Goal: Task Accomplishment & Management: Manage account settings

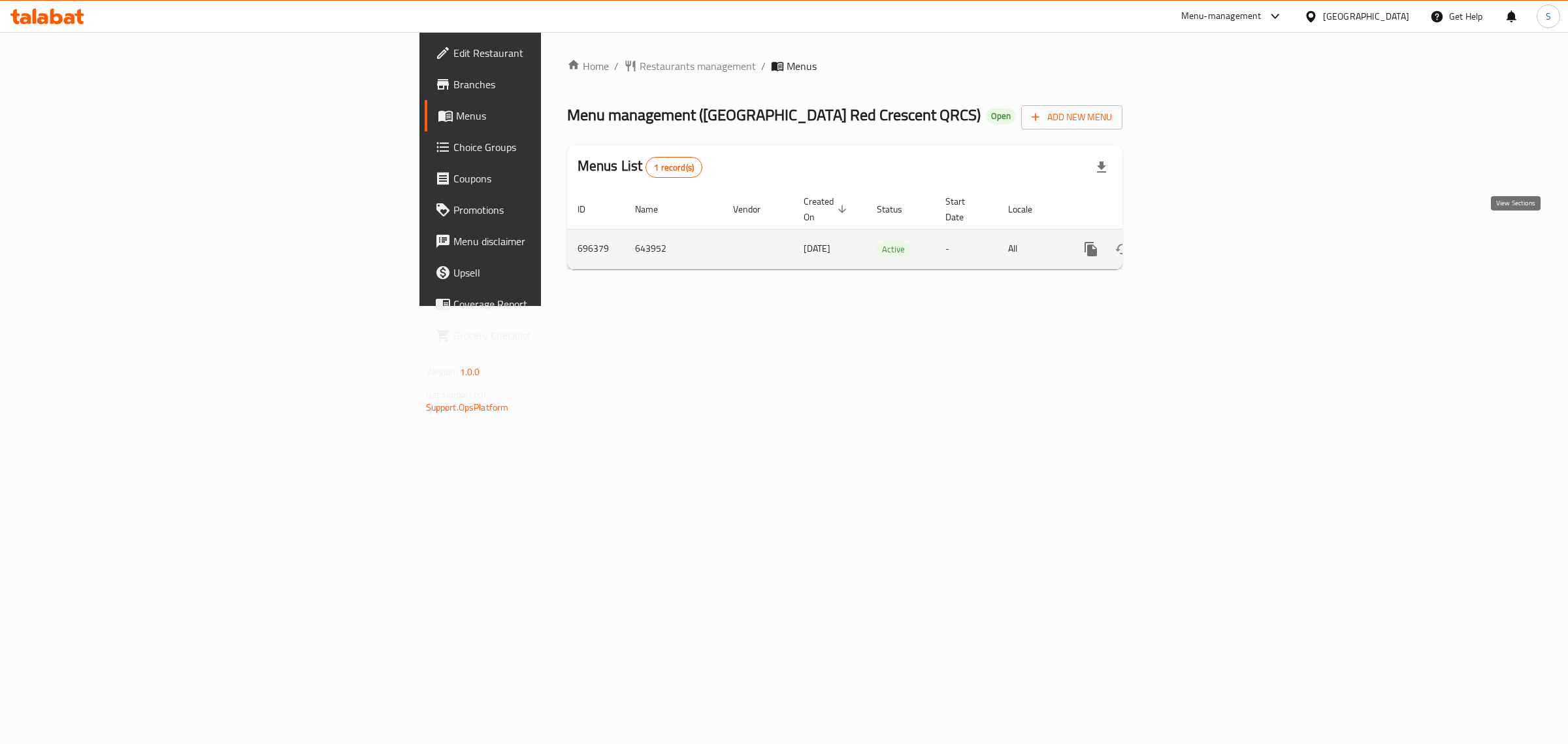
click at [1193, 241] on icon "enhanced table" at bounding box center [1185, 249] width 16 height 16
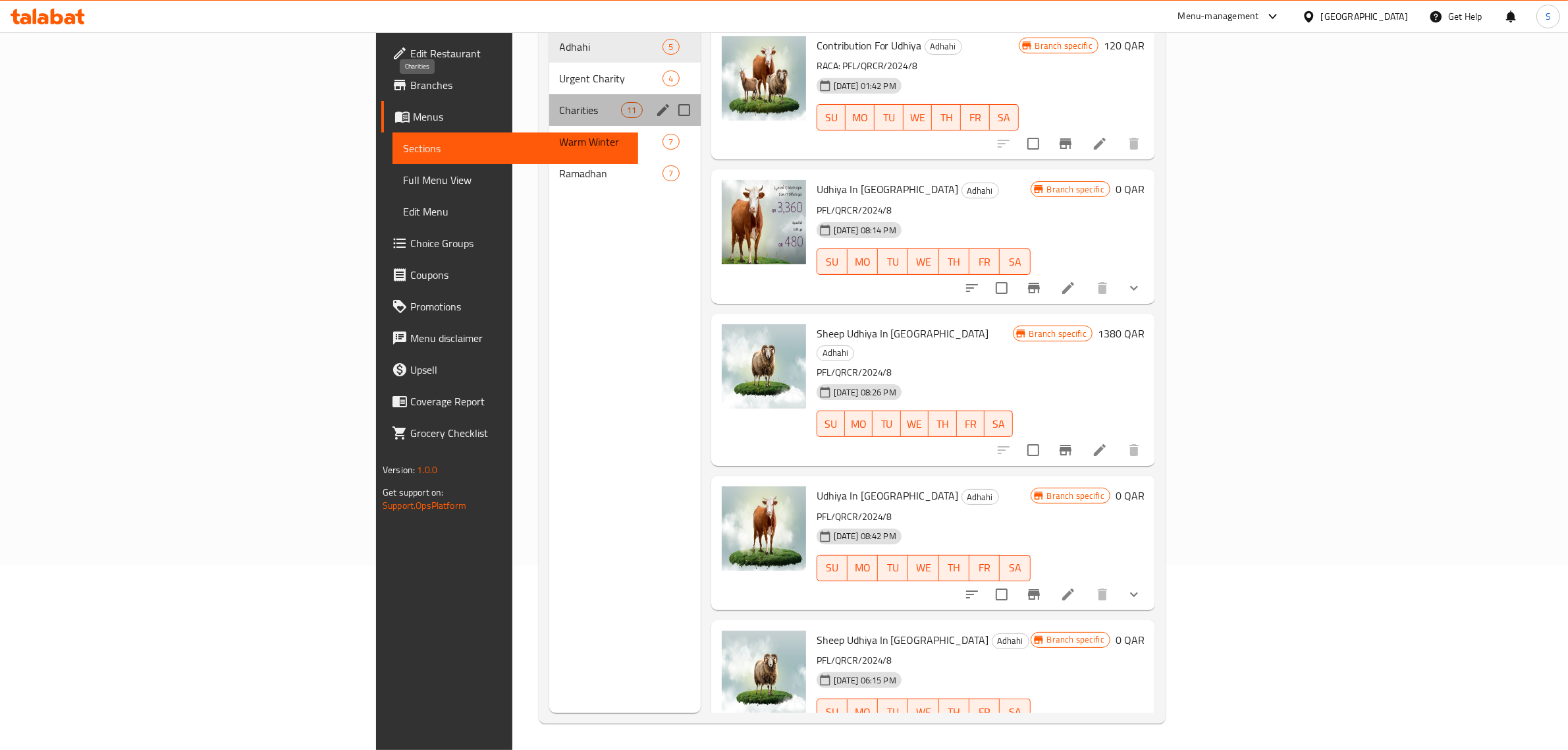
click at [560, 102] on span "Charities" at bounding box center [591, 110] width 62 height 16
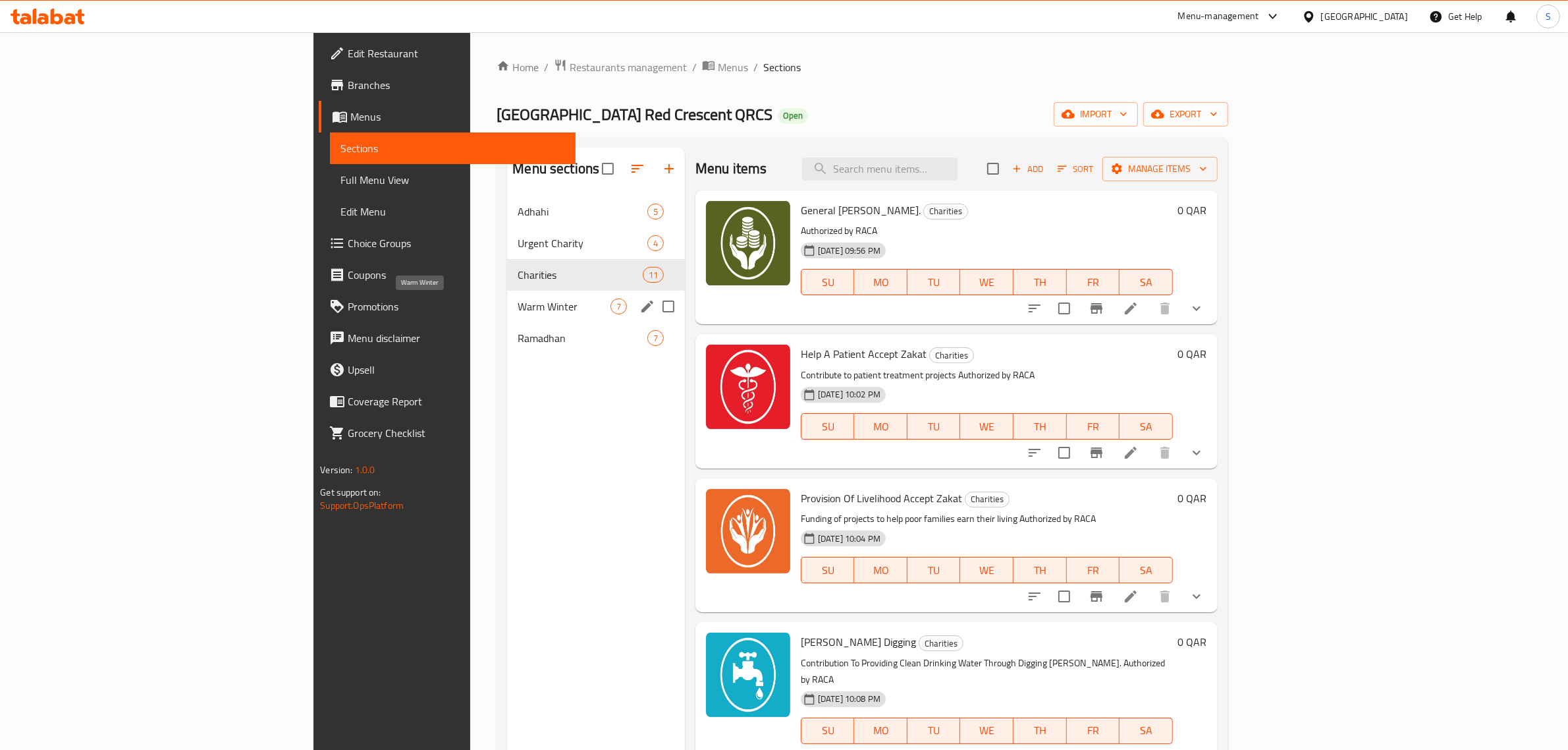
click at [518, 303] on span "Warm Winter" at bounding box center [564, 307] width 92 height 16
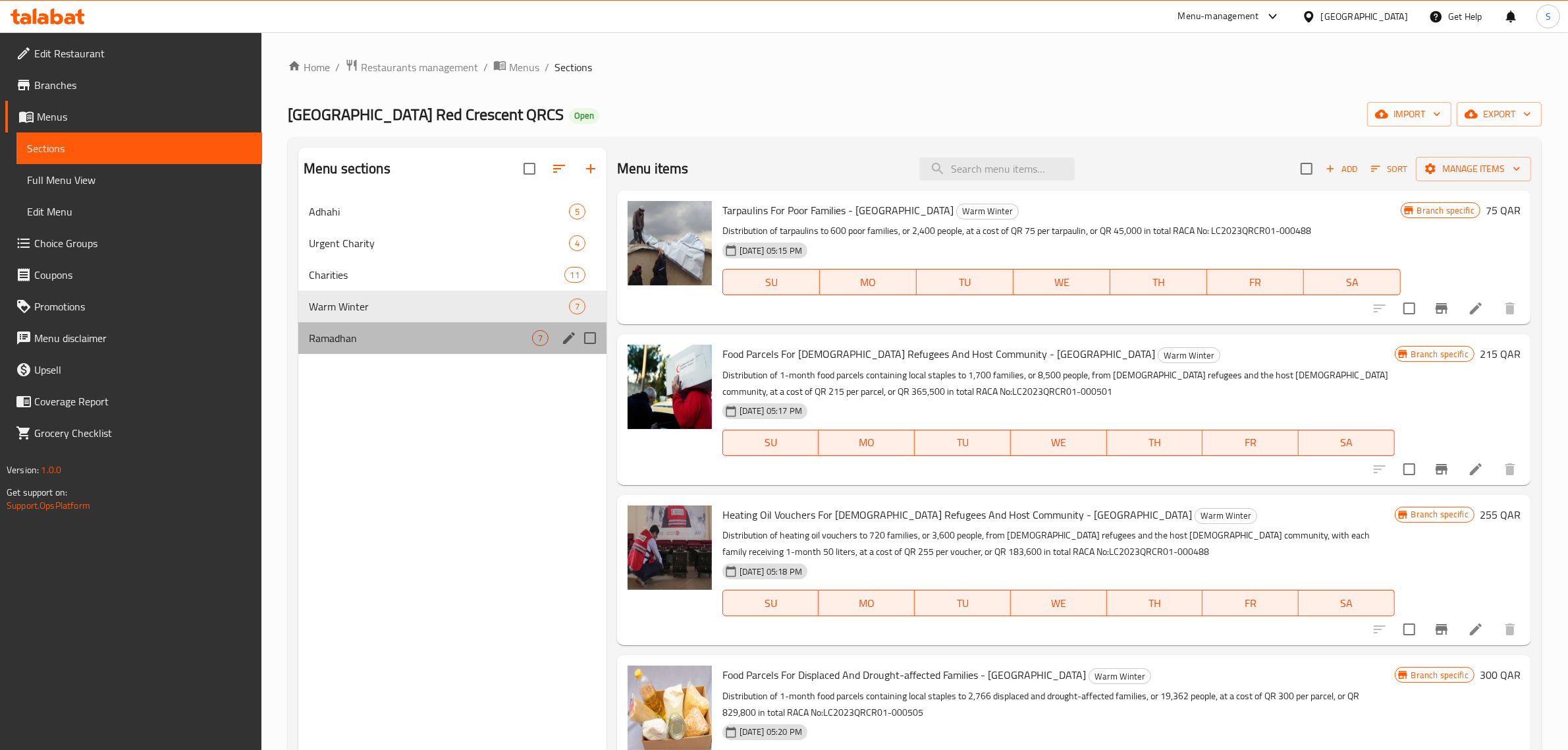
click at [306, 341] on div "Ramadhan 7" at bounding box center [453, 337] width 308 height 31
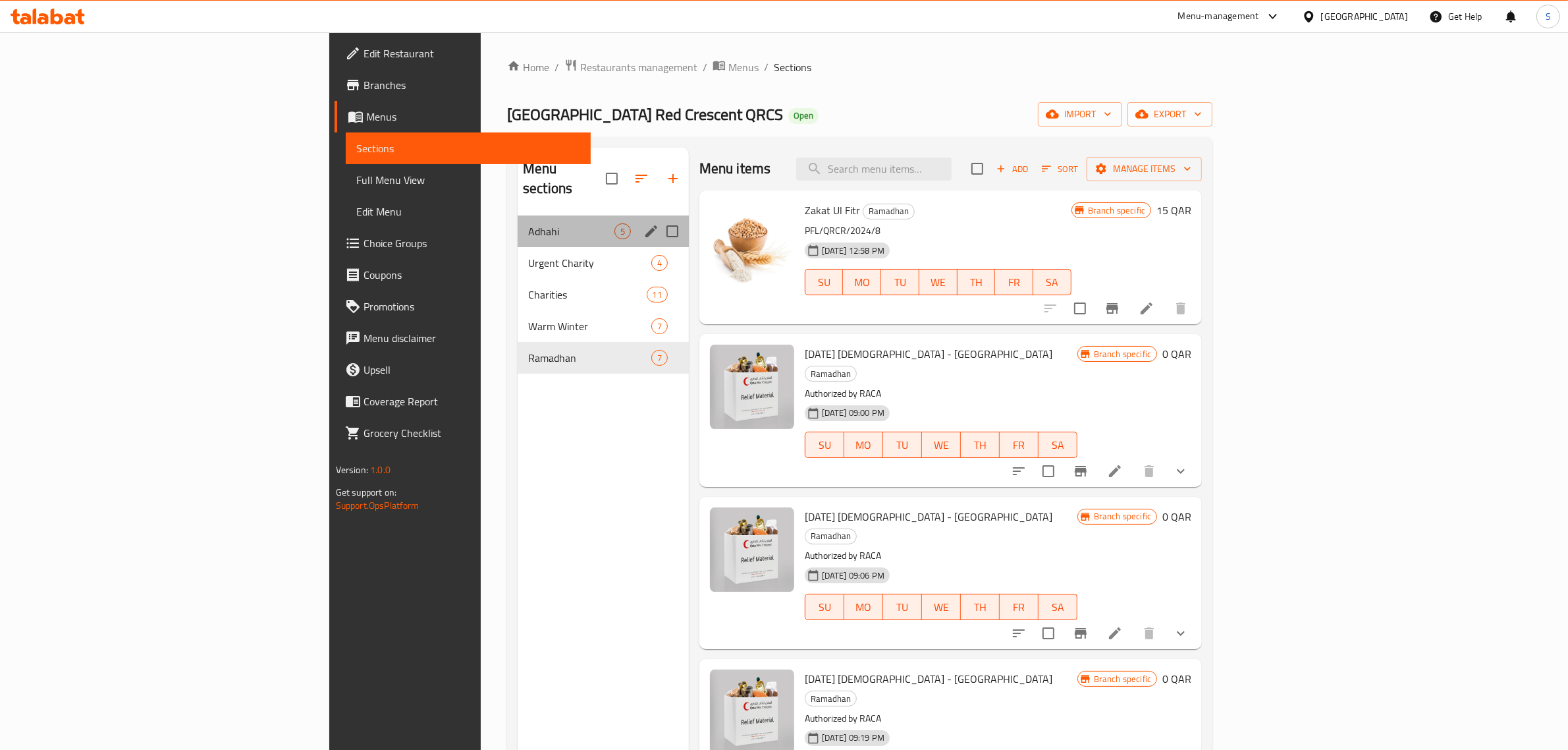
click at [518, 219] on div "Adhahi 5" at bounding box center [603, 231] width 172 height 31
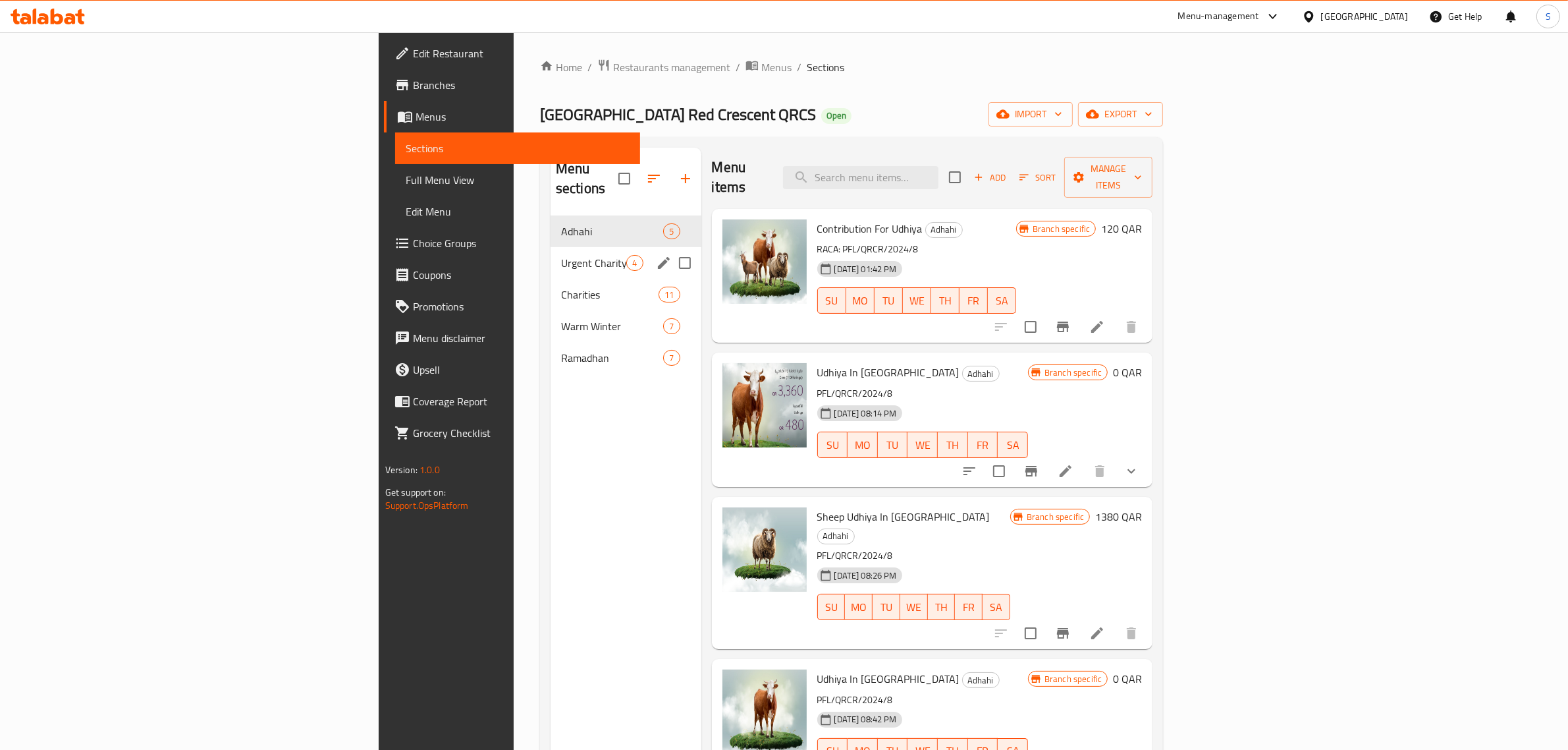
click at [561, 255] on span "Urgent Charity" at bounding box center [593, 263] width 65 height 16
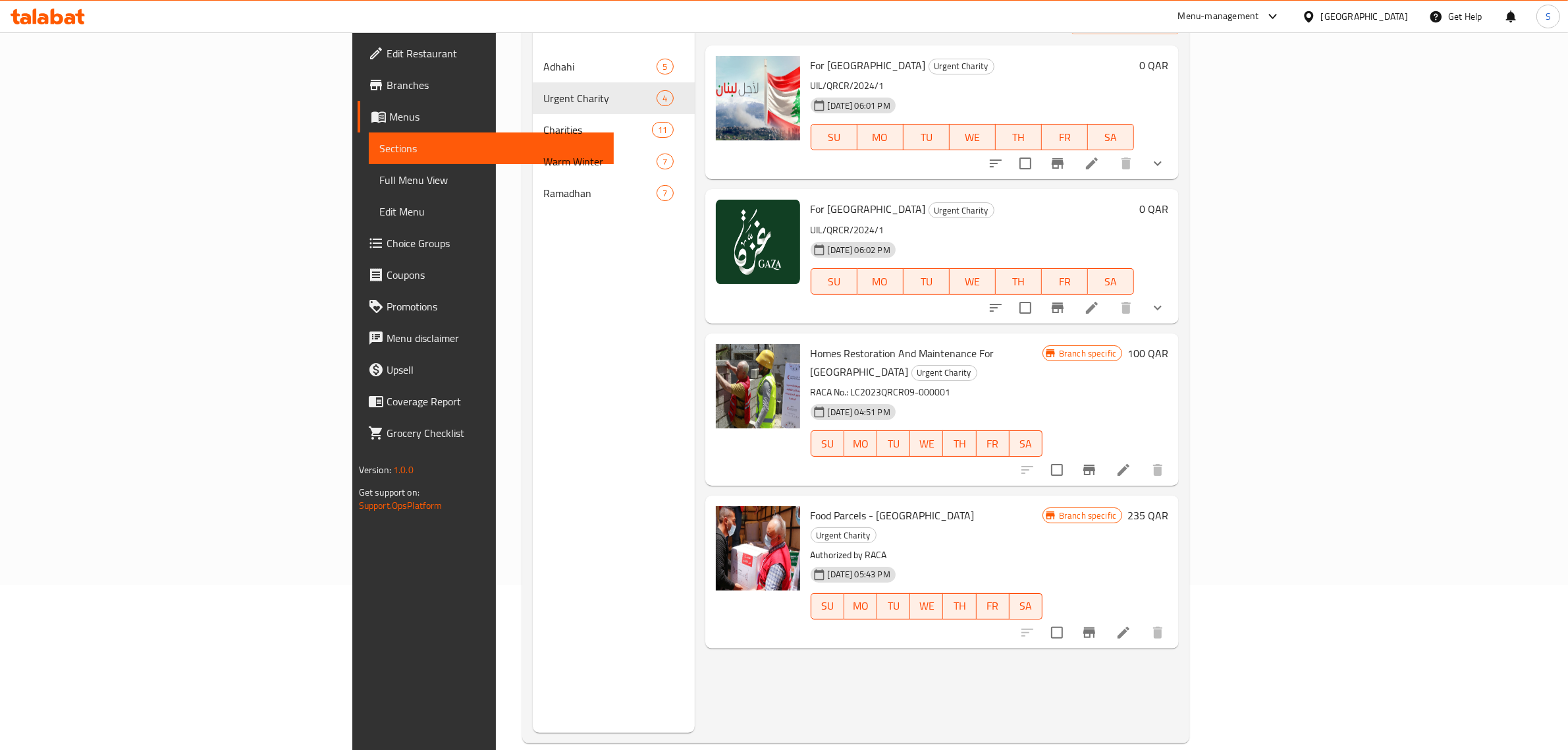
scroll to position [185, 0]
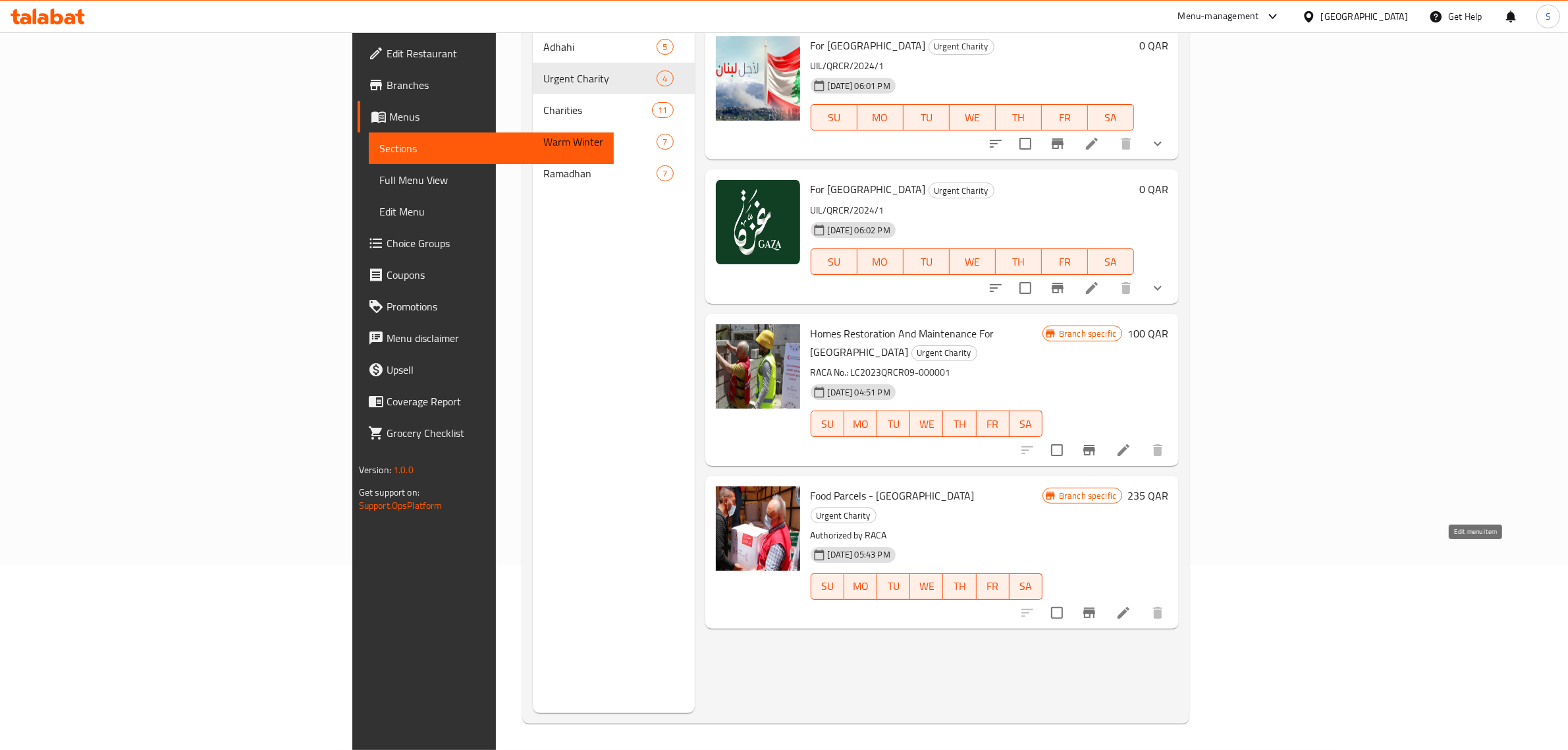
click at [1131, 605] on icon at bounding box center [1123, 613] width 16 height 16
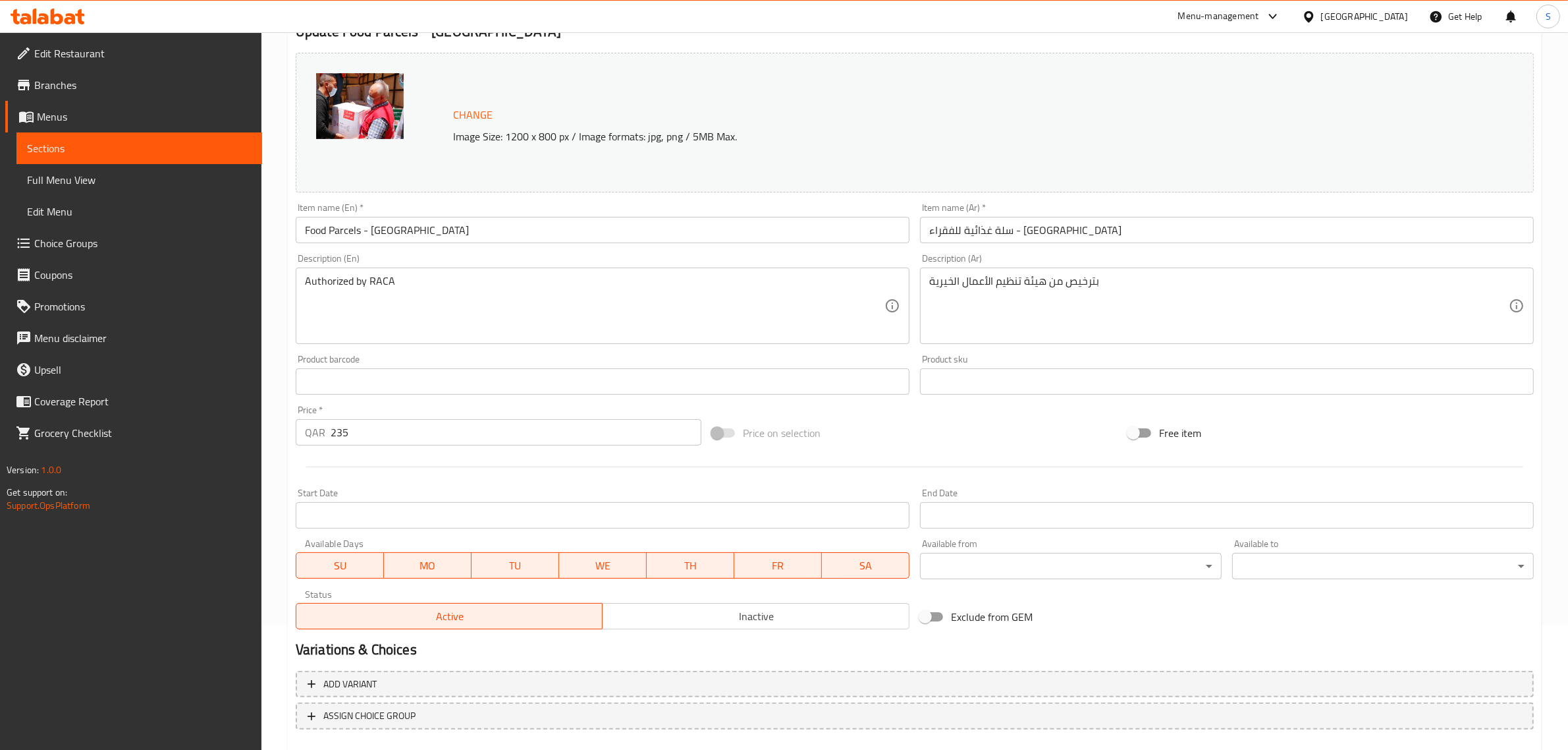
scroll to position [165, 0]
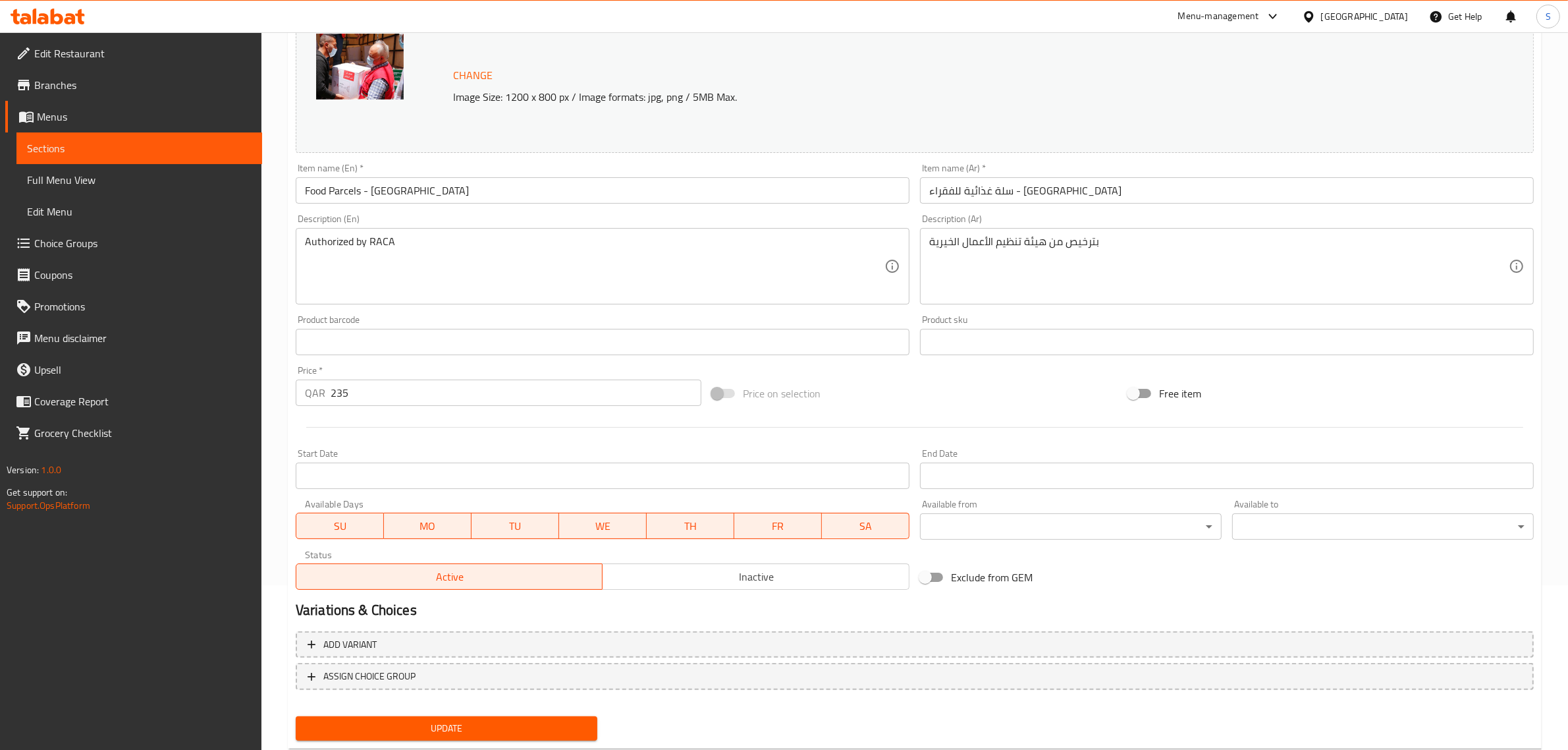
click at [720, 395] on span at bounding box center [723, 393] width 23 height 9
click at [580, 386] on input "235" at bounding box center [516, 393] width 371 height 26
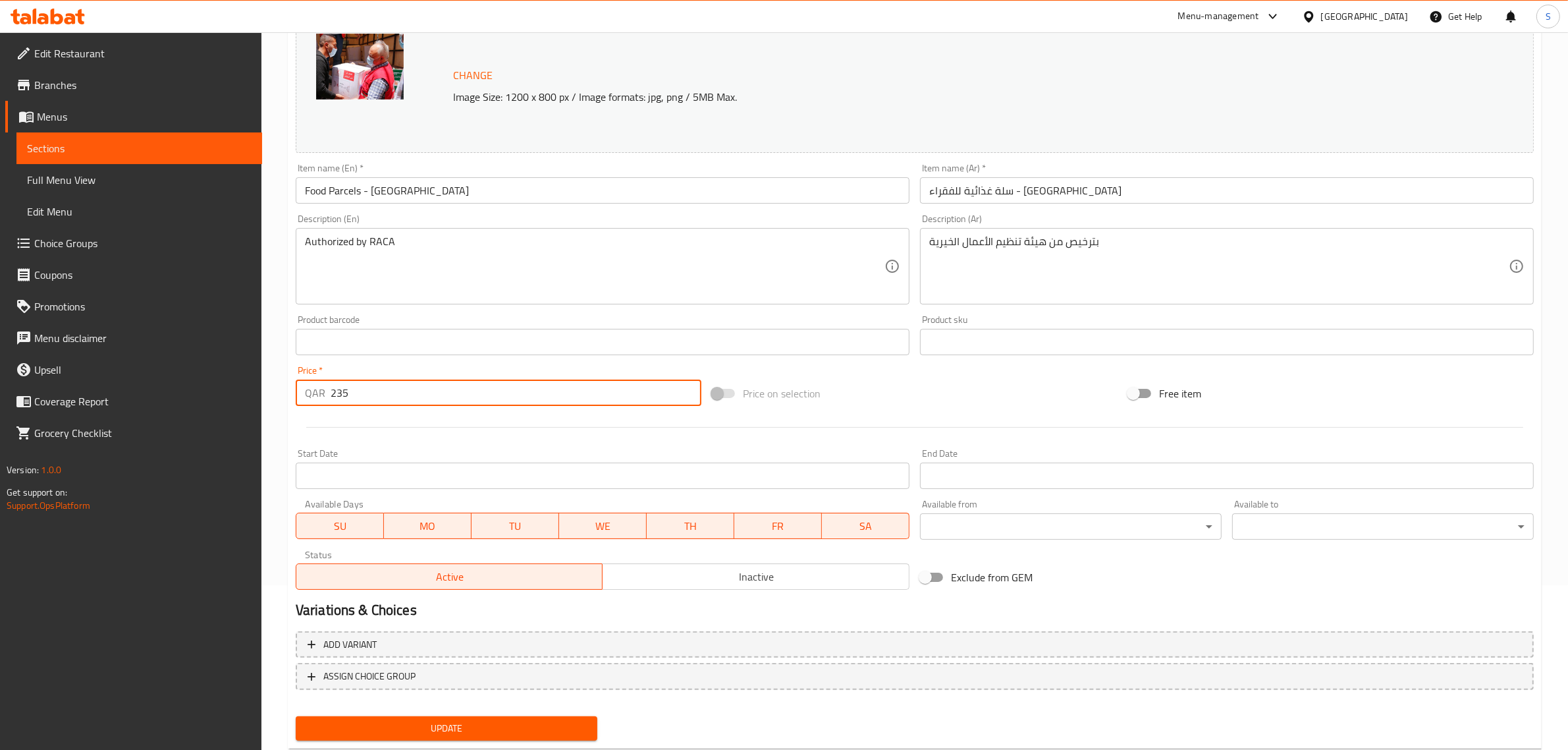
click at [729, 400] on span at bounding box center [723, 393] width 38 height 25
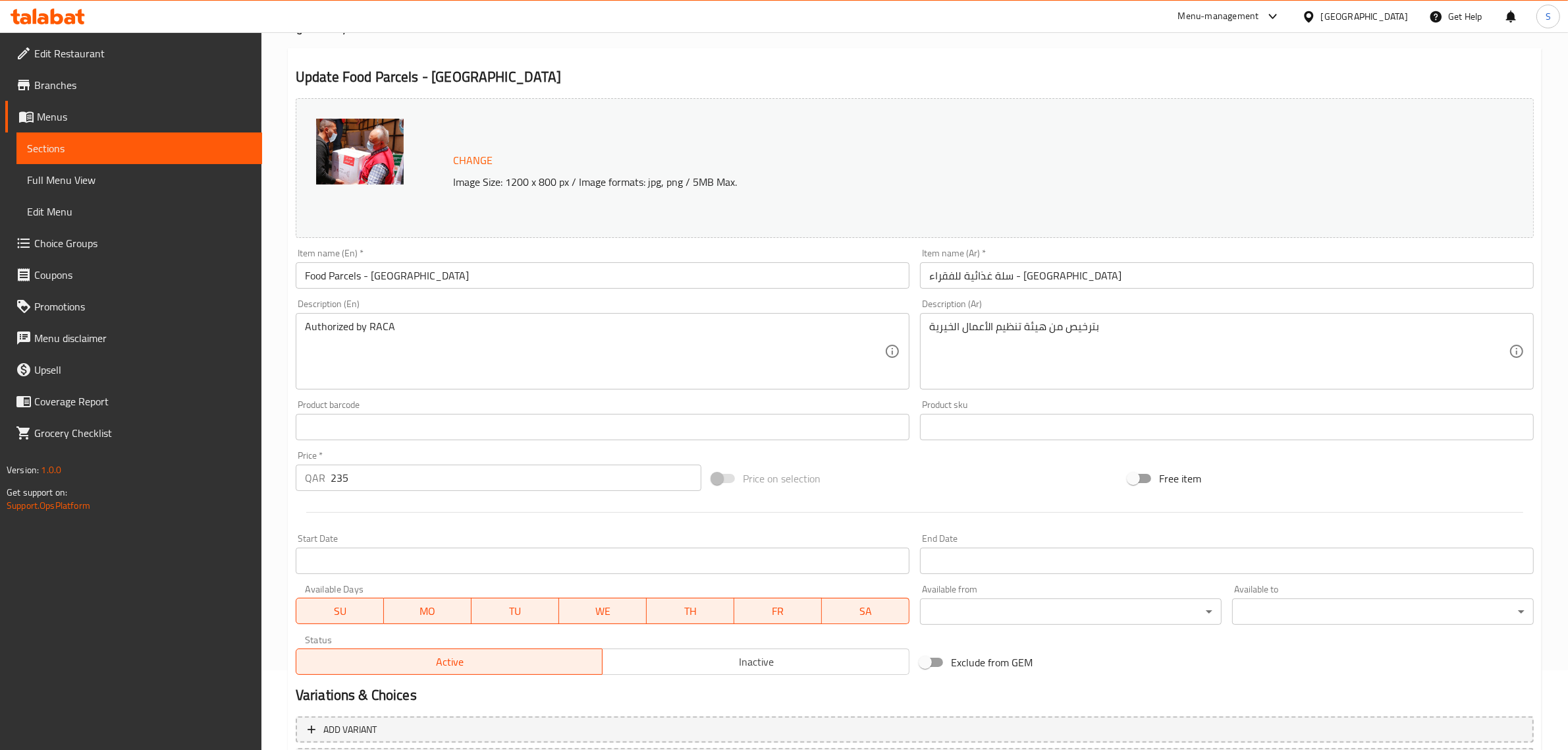
scroll to position [0, 0]
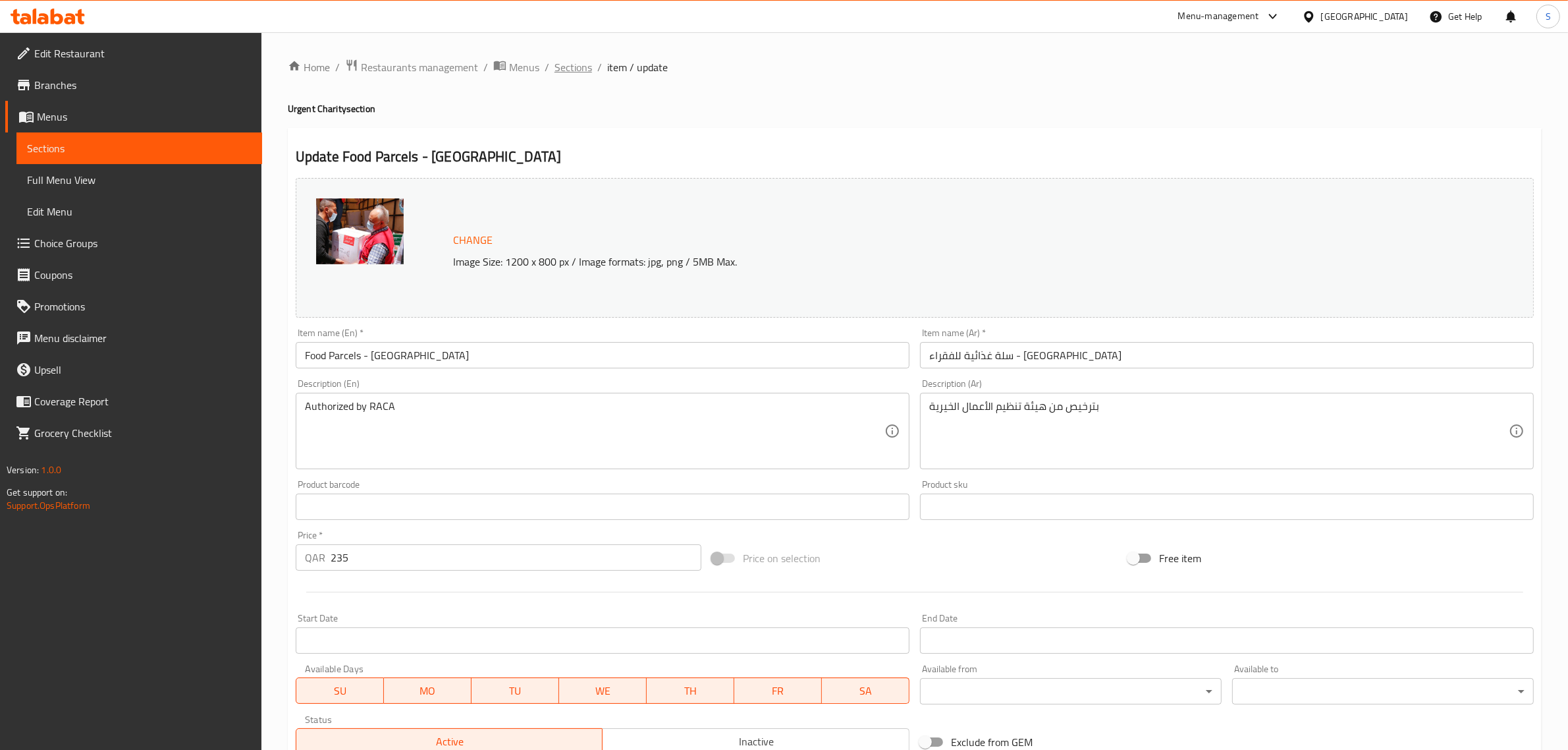
click at [565, 69] on span "Sections" at bounding box center [573, 67] width 37 height 16
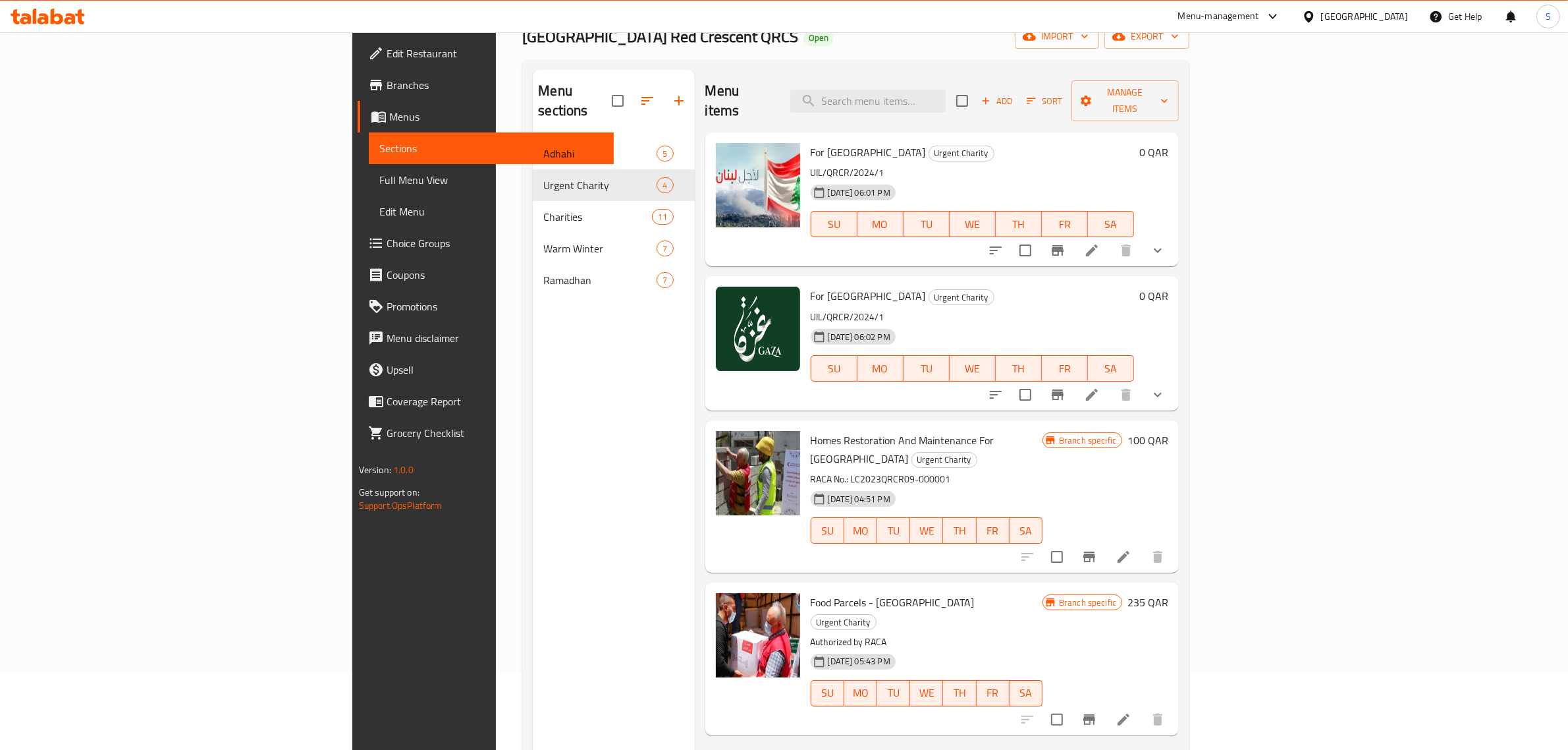
scroll to position [165, 0]
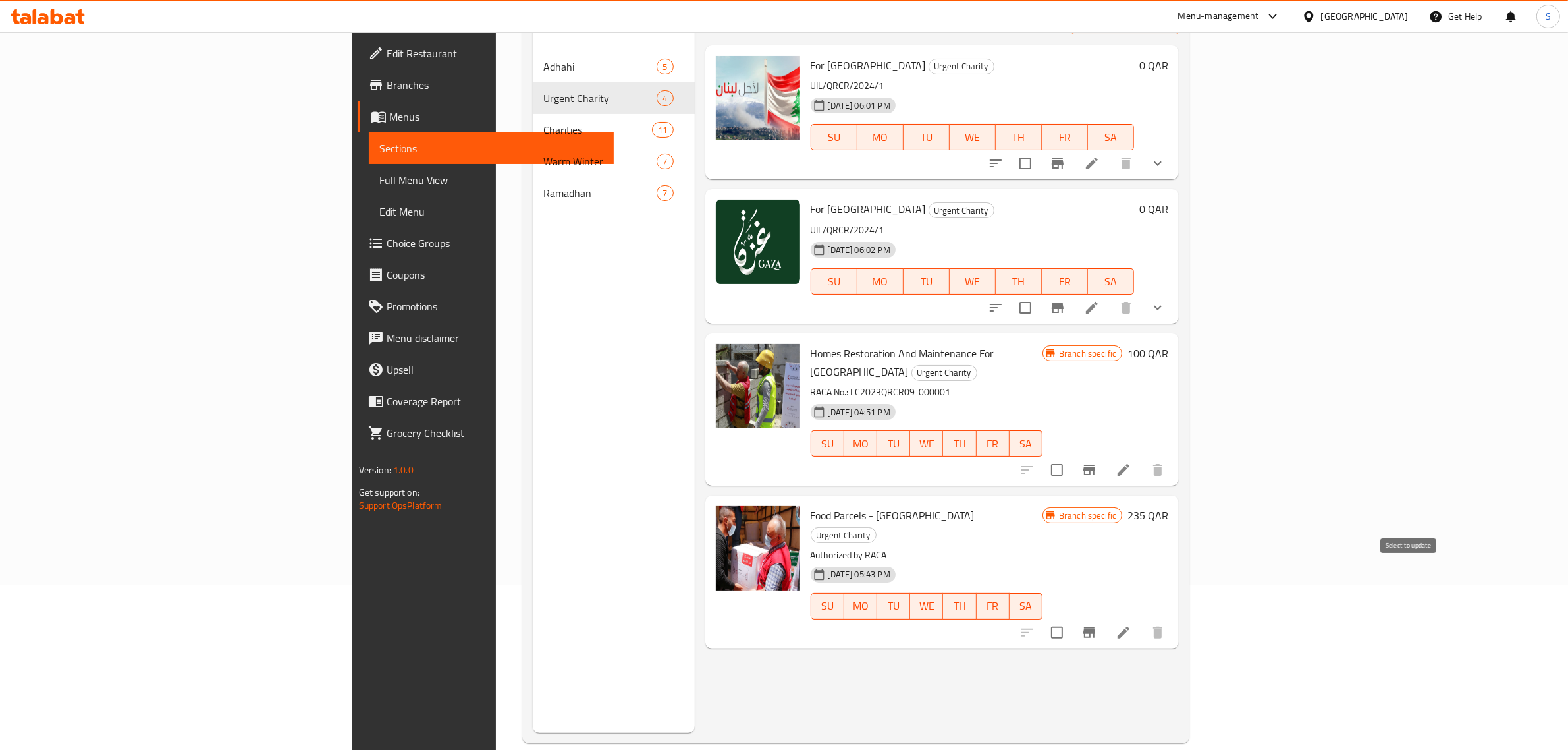
click at [1071, 619] on input "checkbox" at bounding box center [1057, 632] width 28 height 28
checkbox input "true"
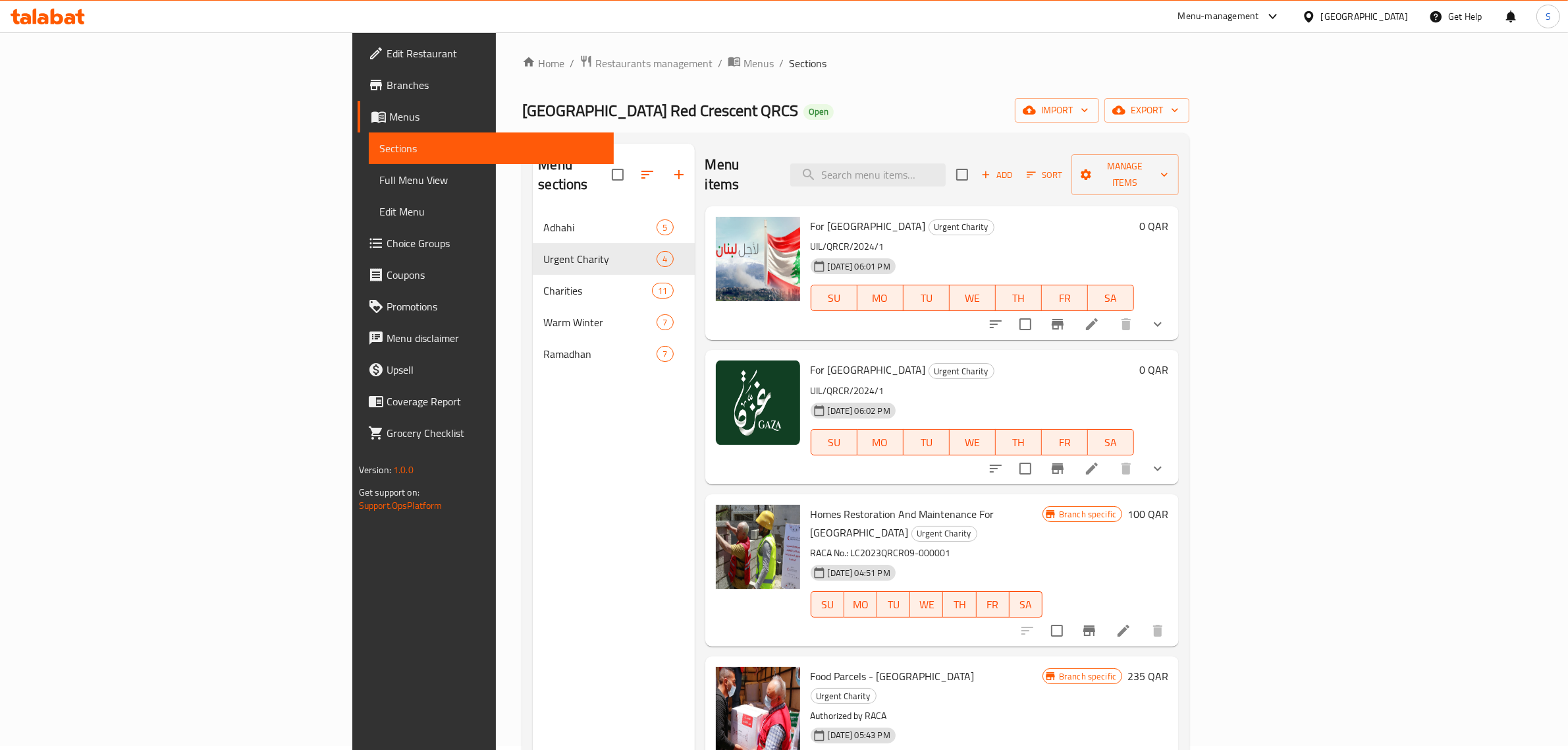
scroll to position [0, 0]
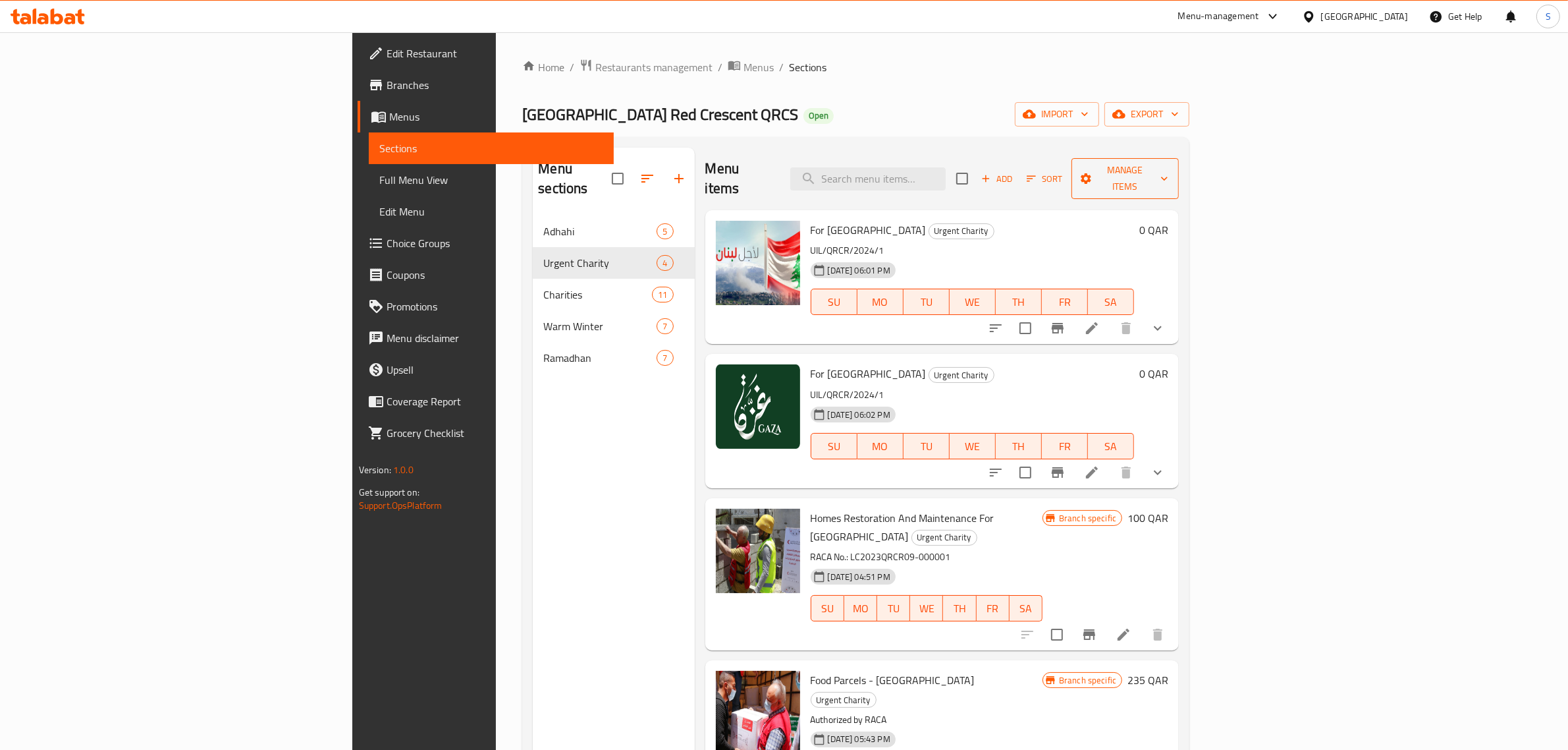
click at [1180, 166] on button "Manage items" at bounding box center [1126, 178] width 108 height 41
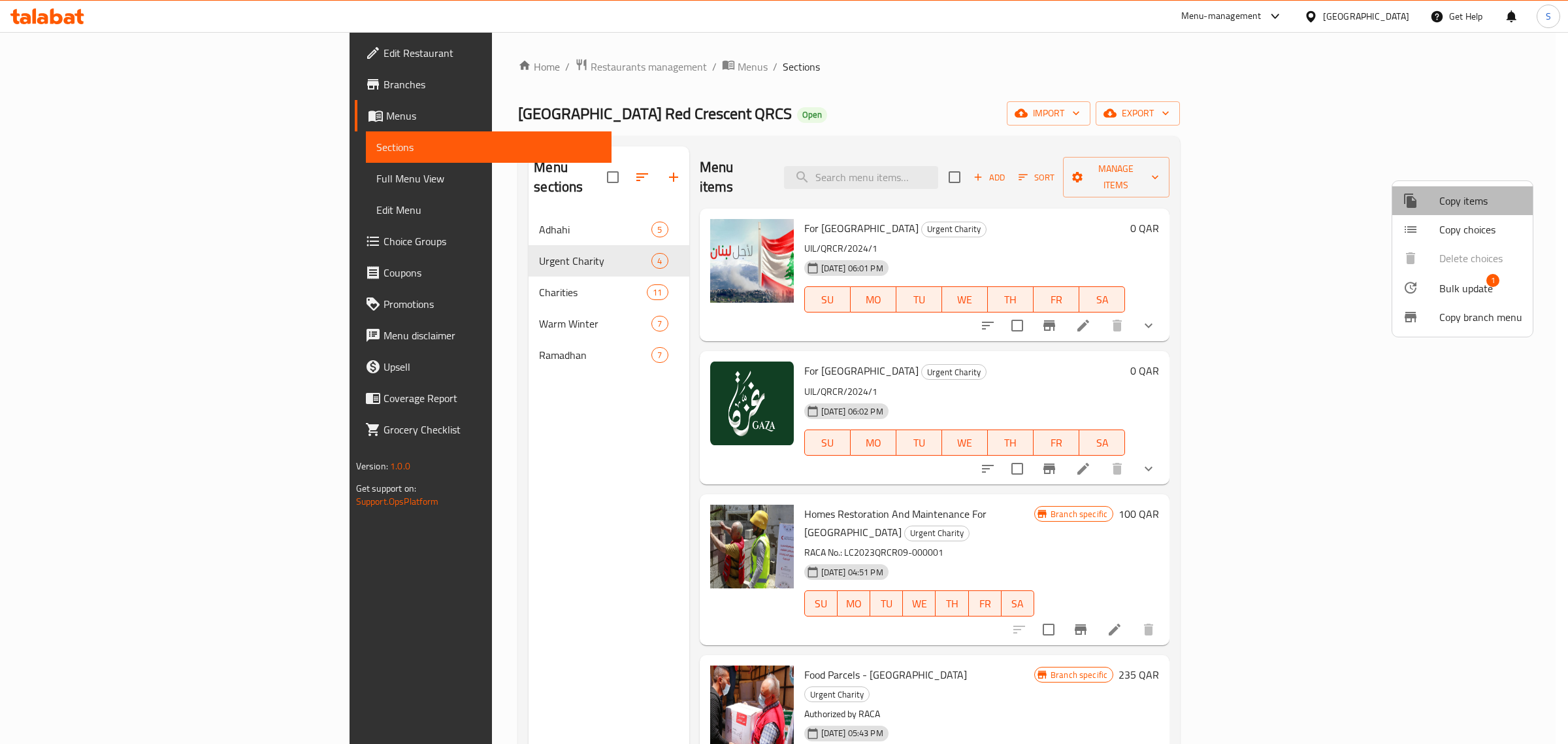
click at [1467, 193] on span "Copy items" at bounding box center [1480, 201] width 83 height 16
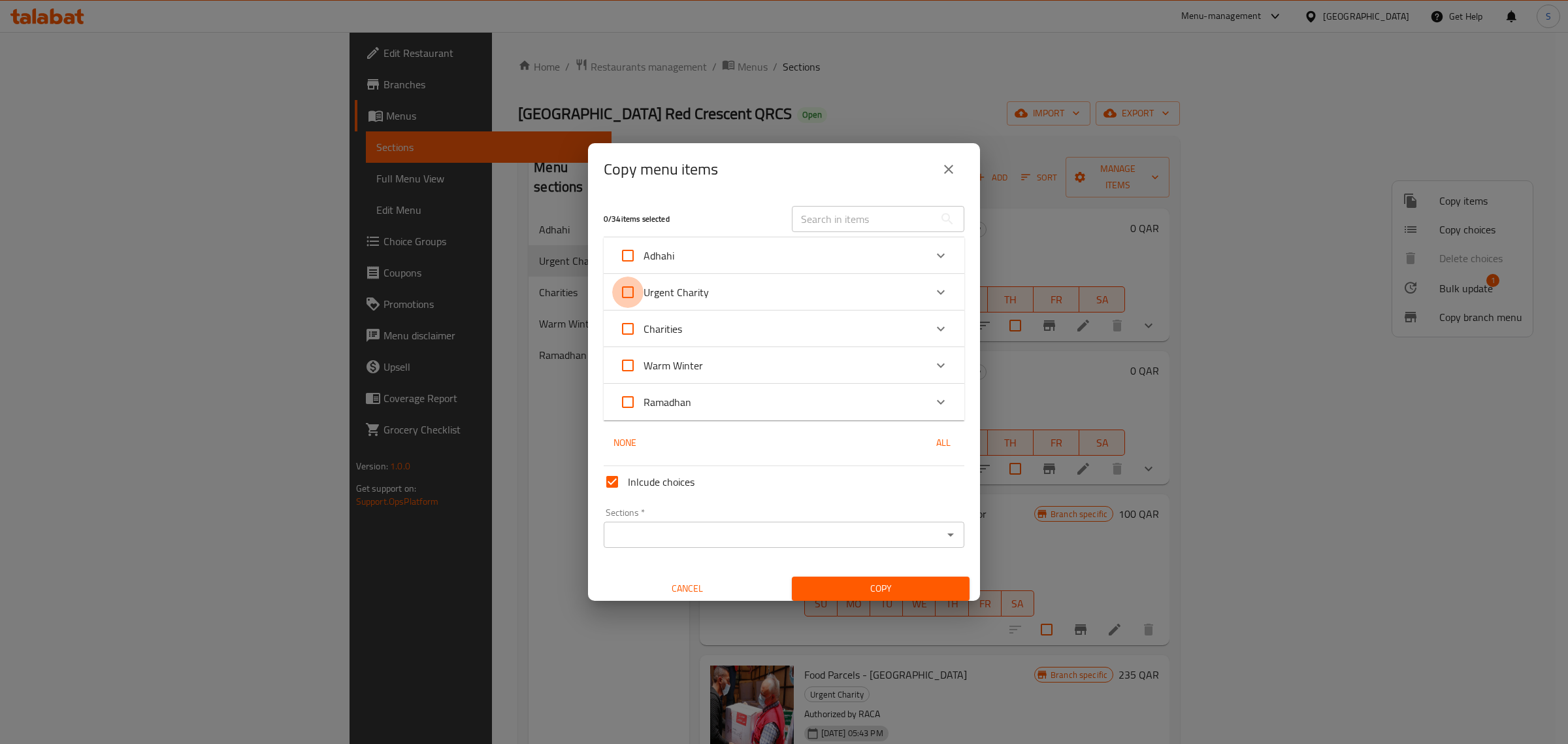
click at [629, 294] on input "Urgent Charity" at bounding box center [627, 292] width 31 height 31
checkbox input "true"
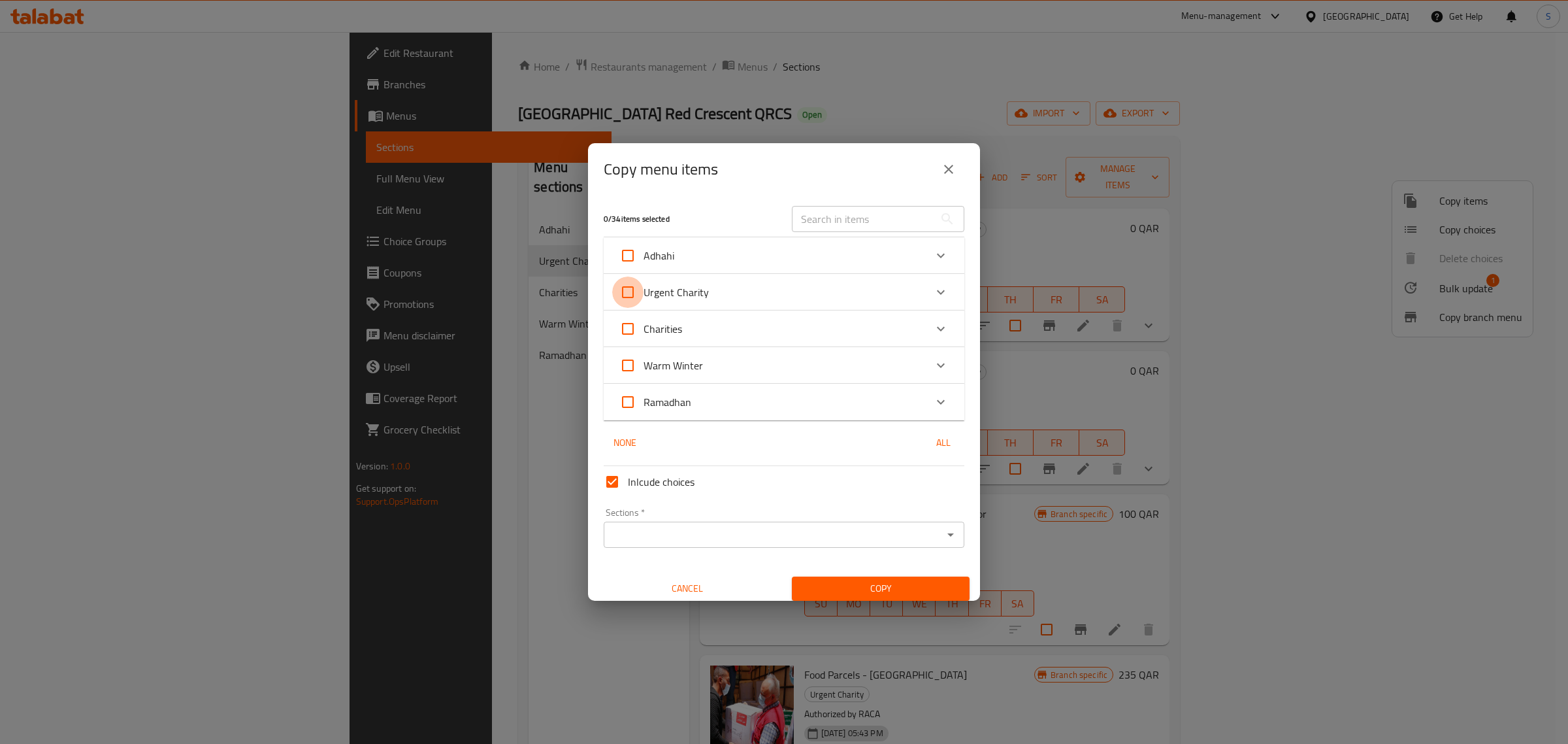
checkbox input "true"
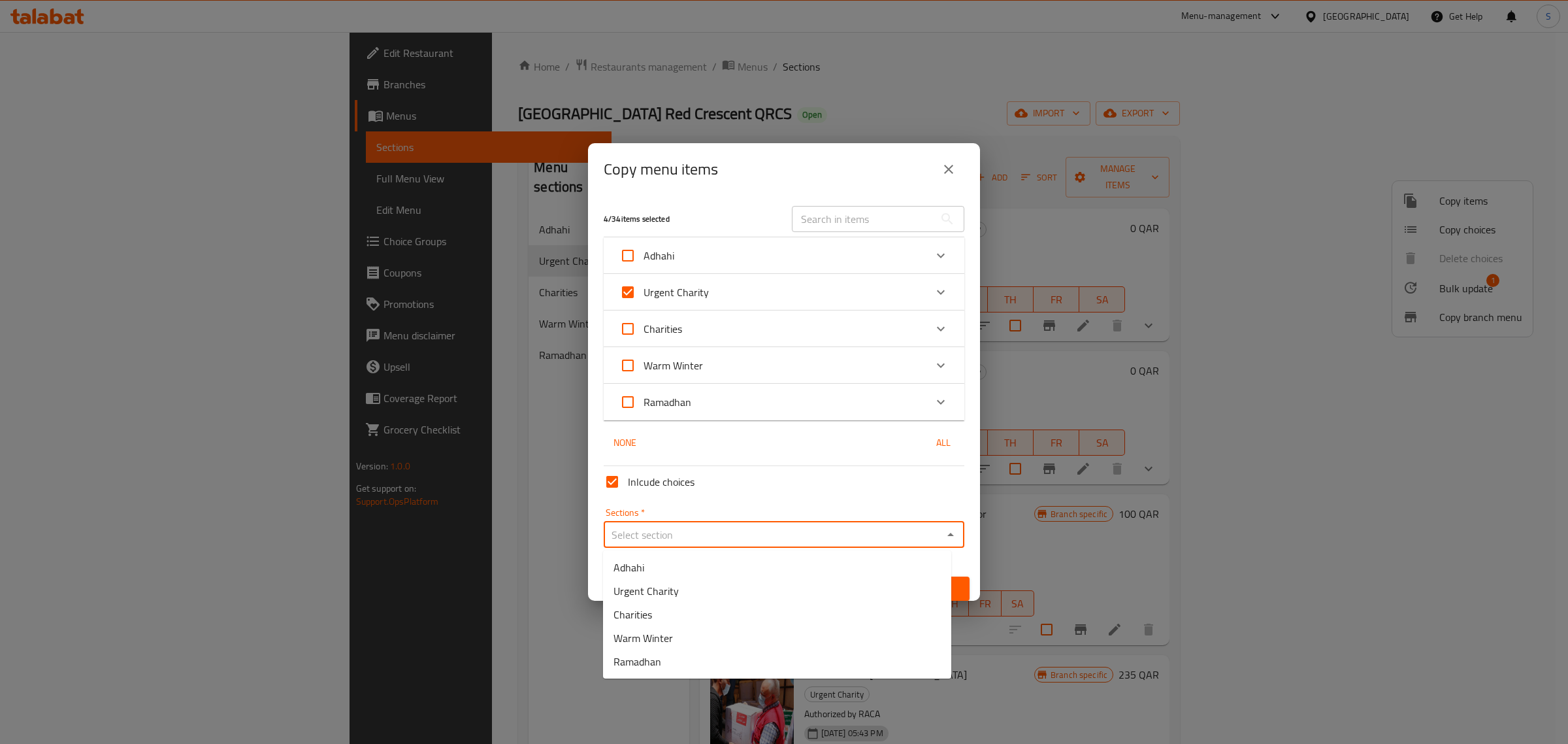
click at [829, 536] on input "Sections   *" at bounding box center [773, 534] width 331 height 18
click at [750, 593] on li "Urgent Charity" at bounding box center [777, 590] width 348 height 23
type input "Urgent Charity"
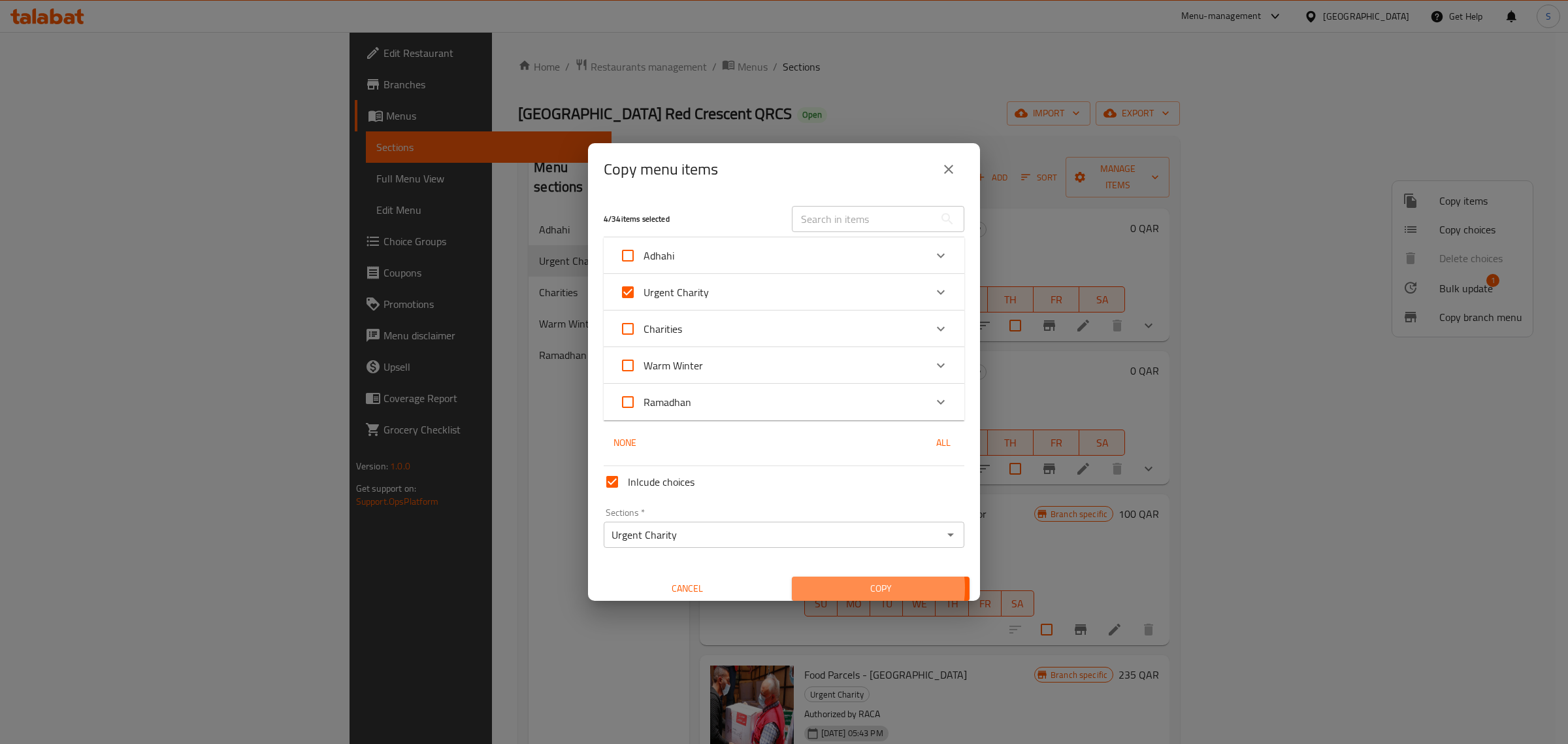
click at [860, 588] on span "Copy" at bounding box center [881, 588] width 156 height 17
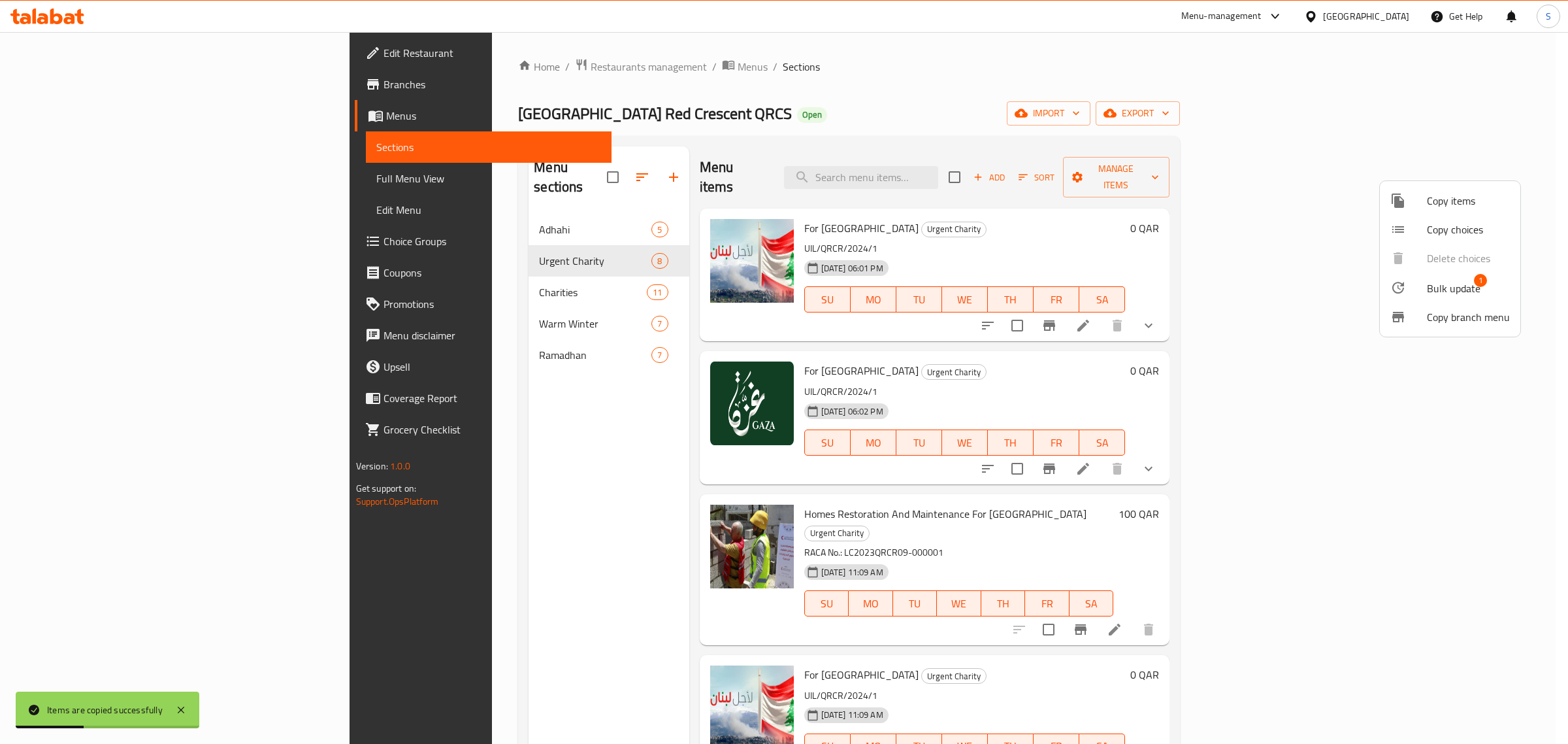
click at [1535, 377] on div at bounding box center [784, 372] width 1568 height 744
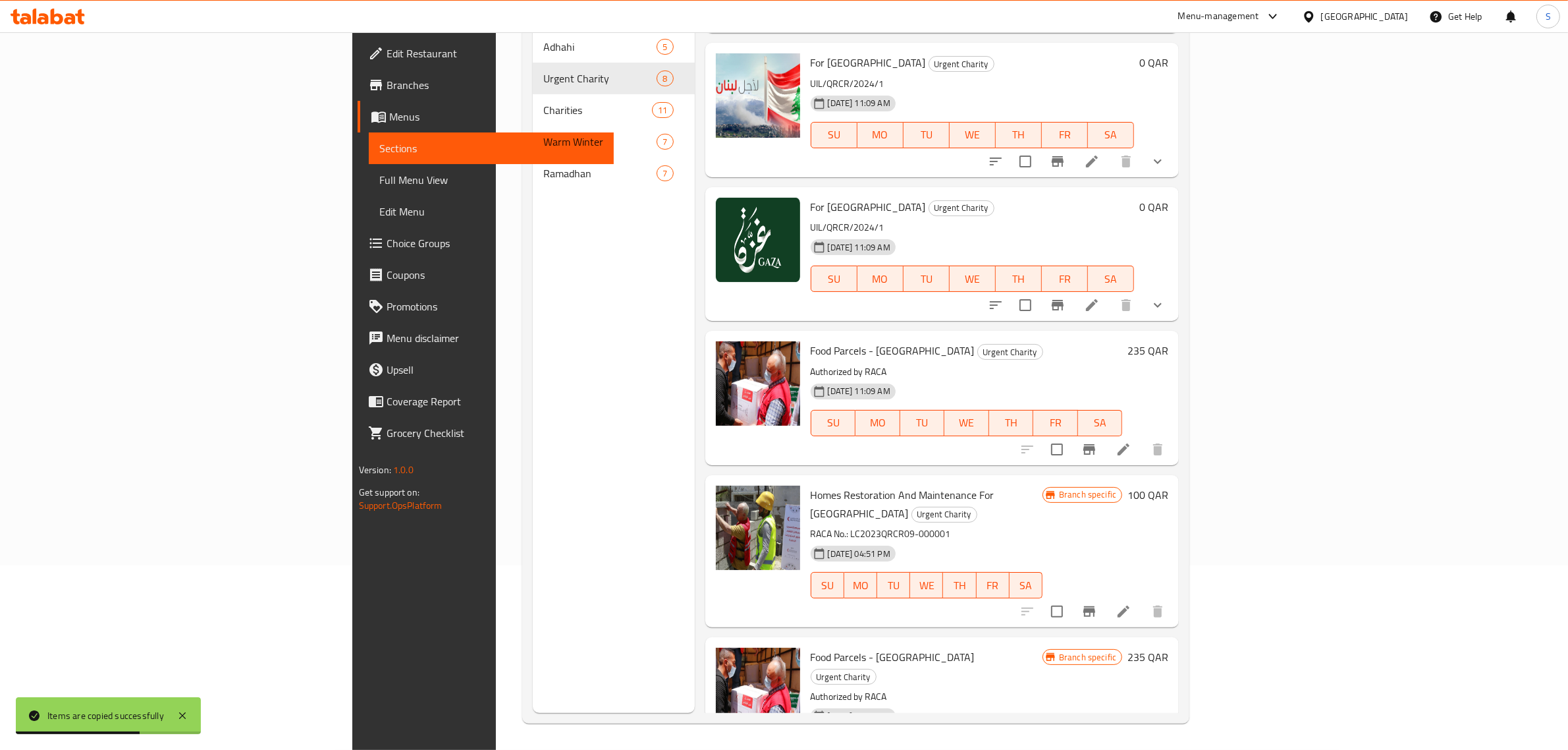
scroll to position [185, 0]
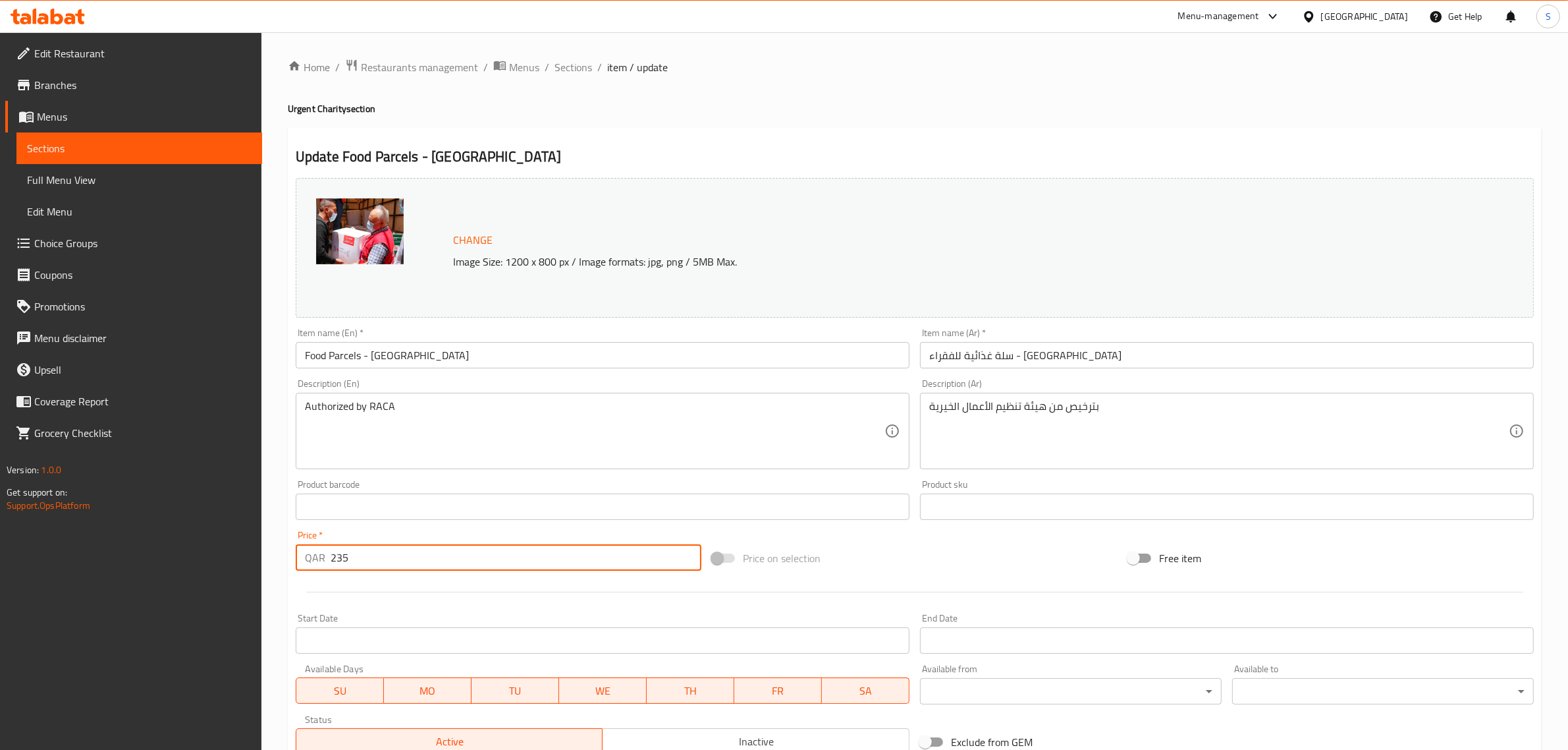
drag, startPoint x: 356, startPoint y: 558, endPoint x: 338, endPoint y: 558, distance: 18.0
click at [338, 558] on input "235" at bounding box center [516, 557] width 371 height 26
type input "20"
click at [267, 480] on div "Home / Restaurants management / Menus / Sections / item / update Urgent Charity…" at bounding box center [915, 491] width 1307 height 918
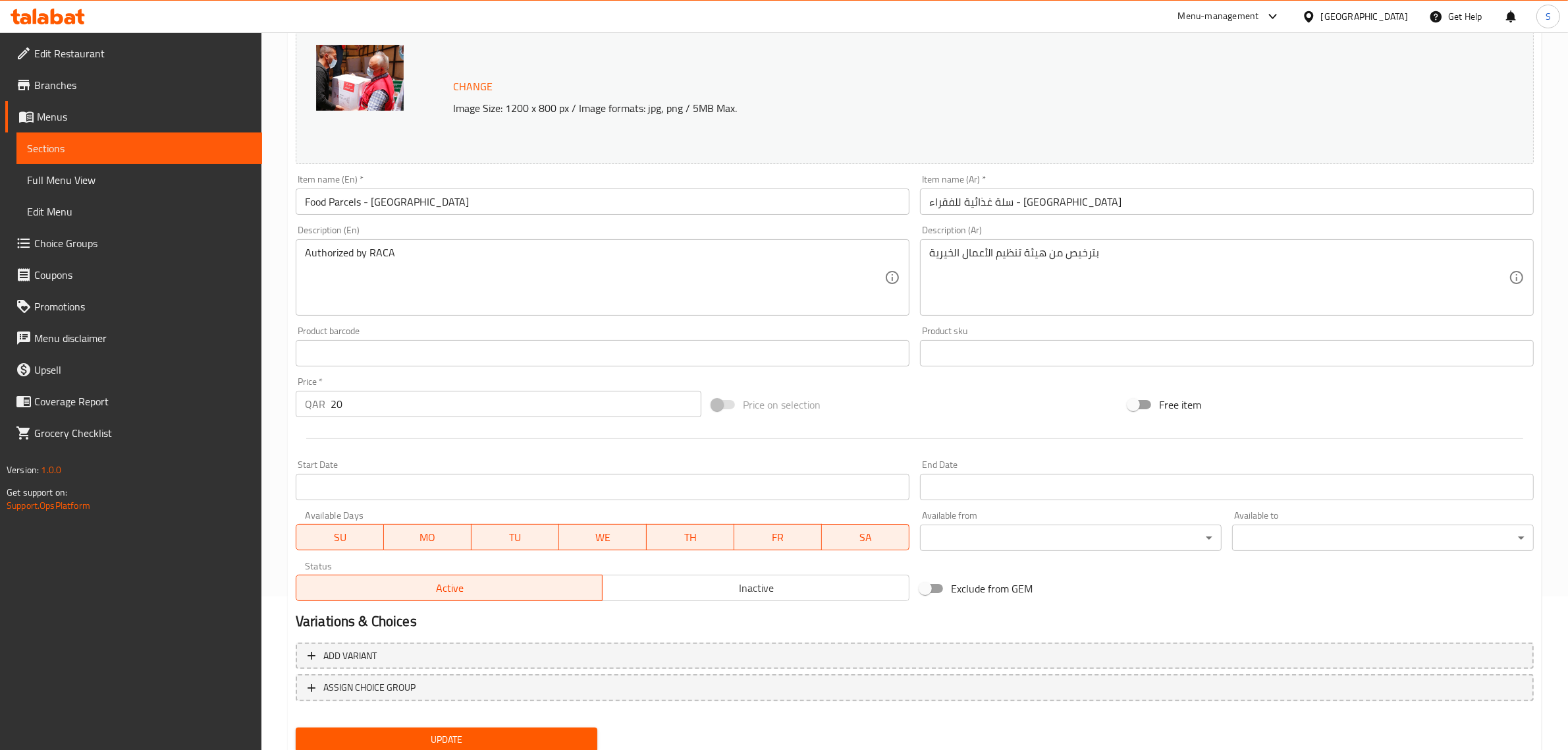
scroll to position [199, 0]
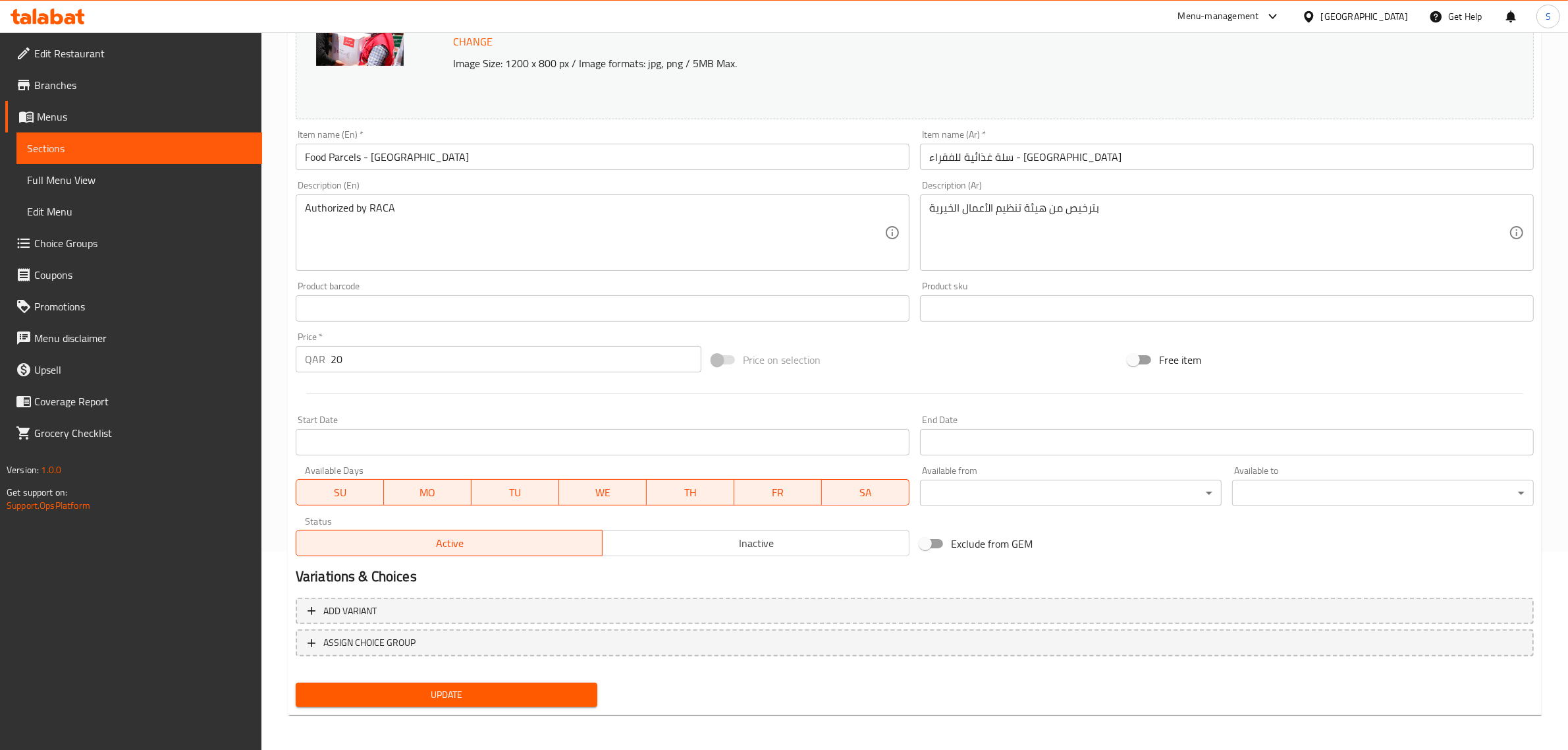
click at [412, 694] on span "Update" at bounding box center [446, 694] width 280 height 17
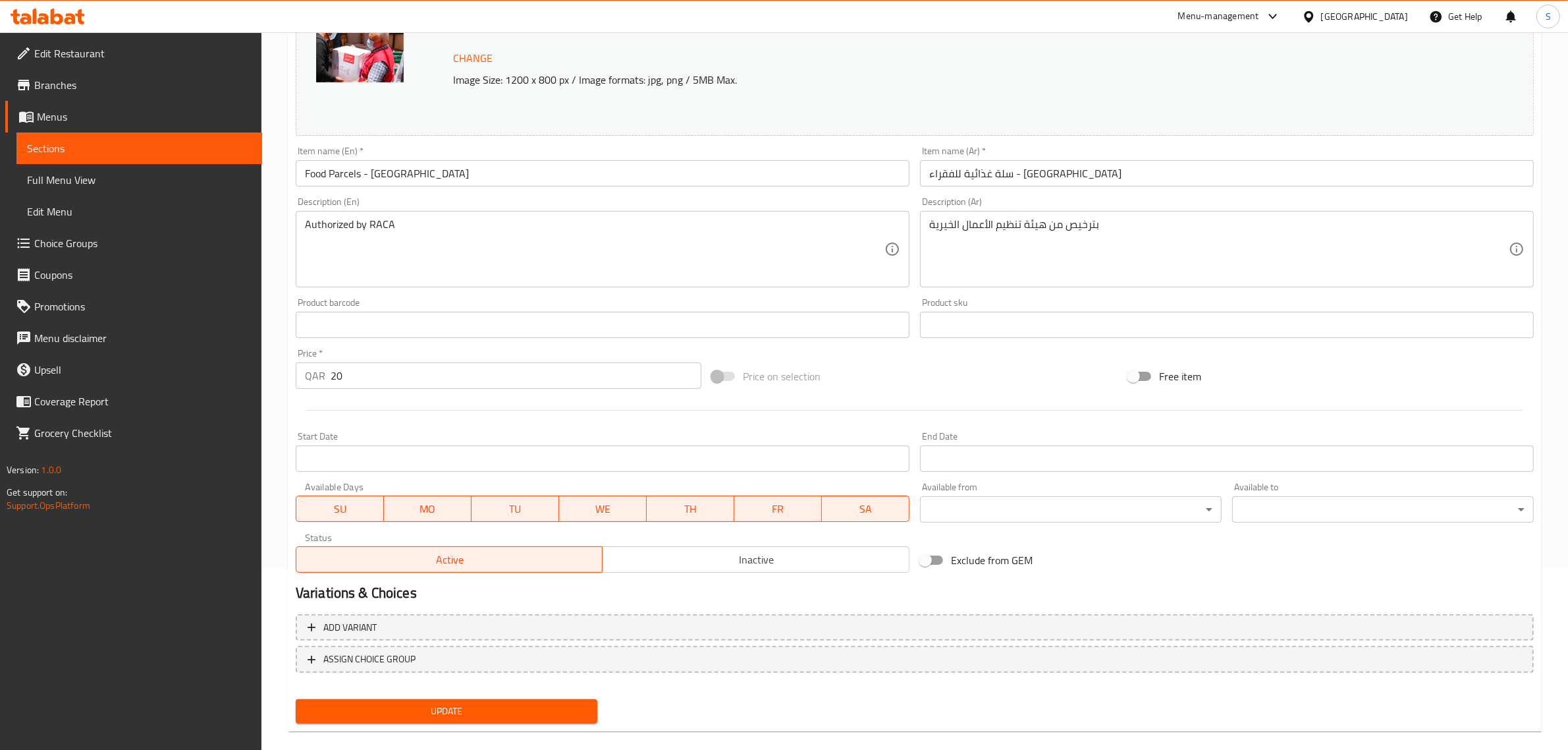
scroll to position [199, 0]
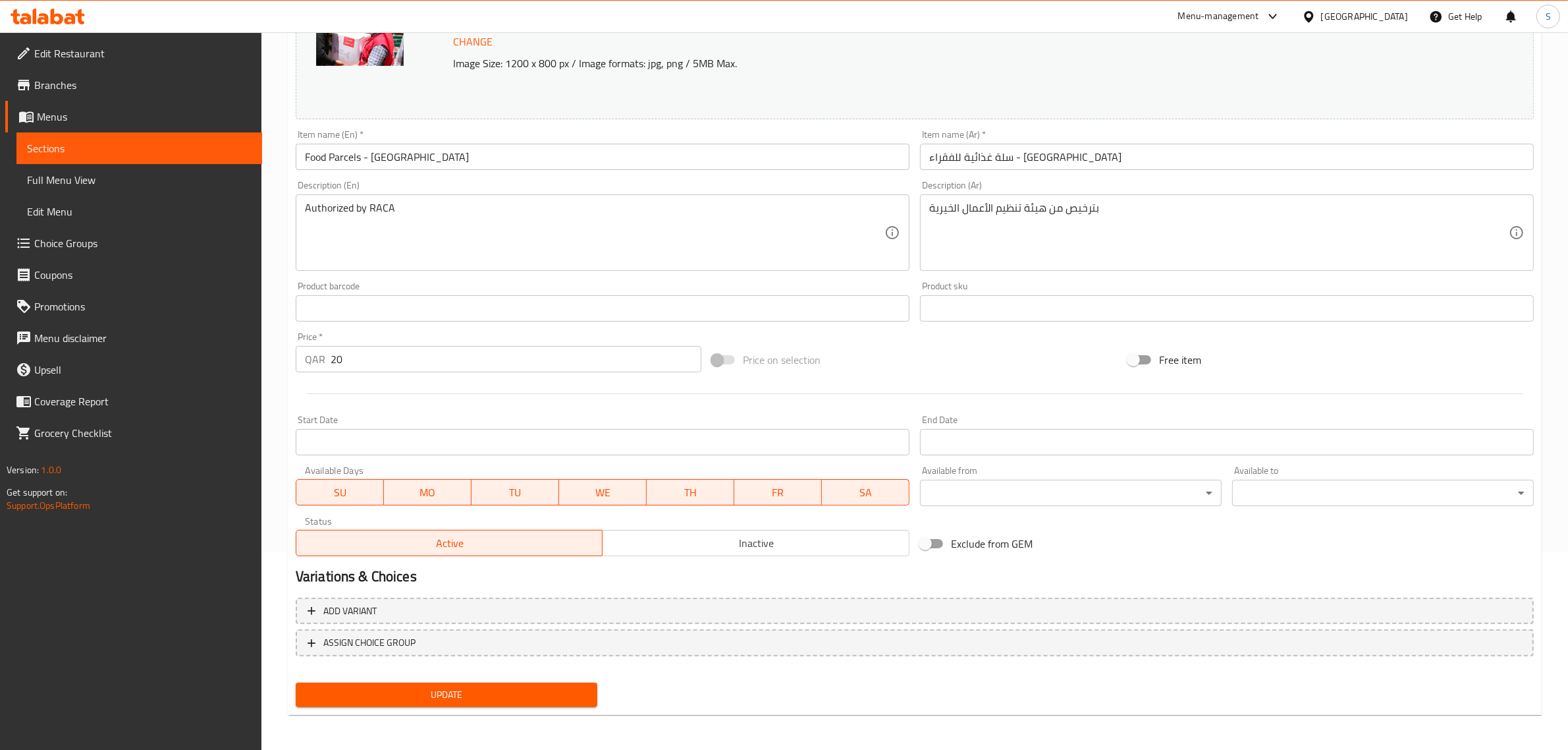
click at [409, 361] on input "20" at bounding box center [516, 359] width 371 height 26
click at [423, 696] on span "Update" at bounding box center [446, 694] width 280 height 17
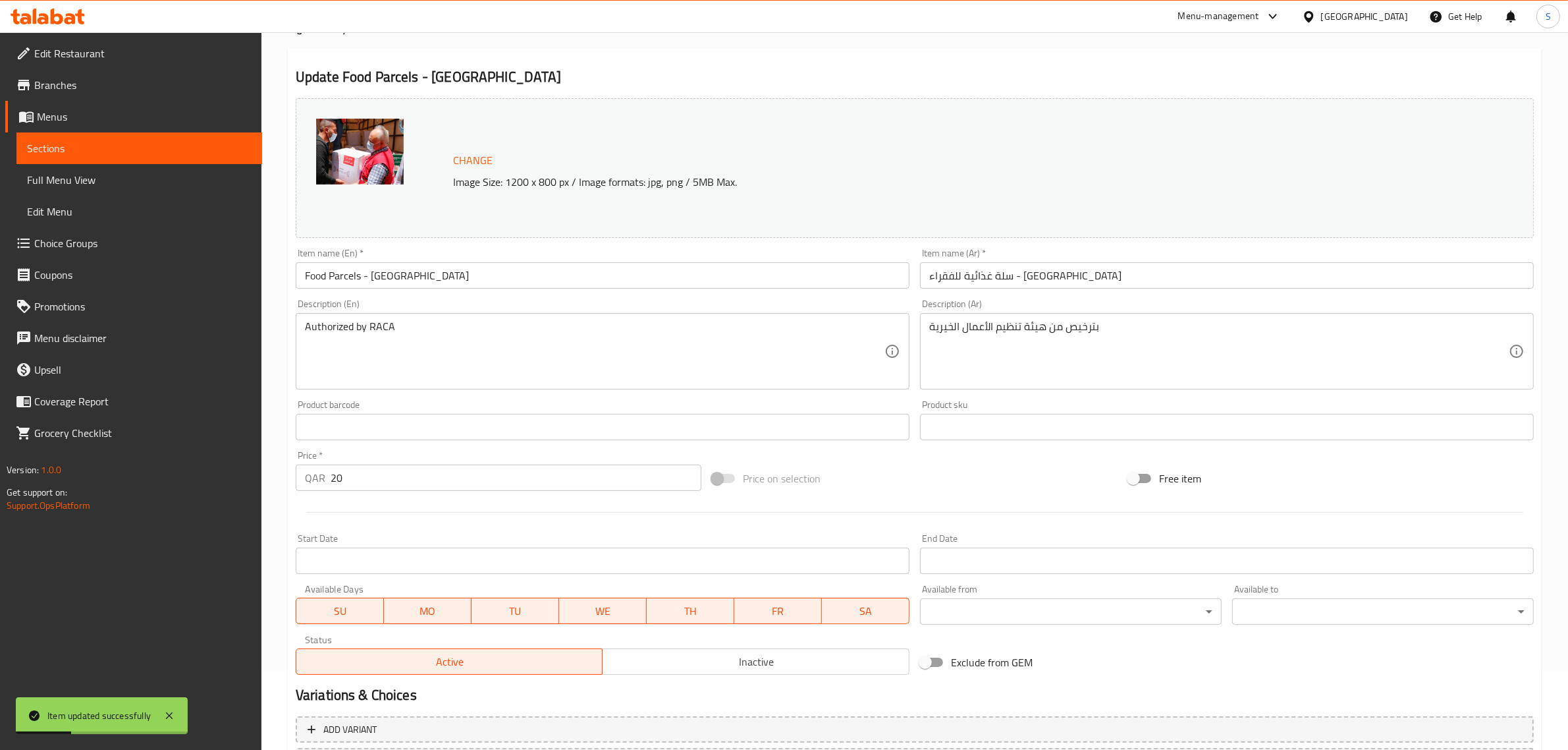
scroll to position [0, 0]
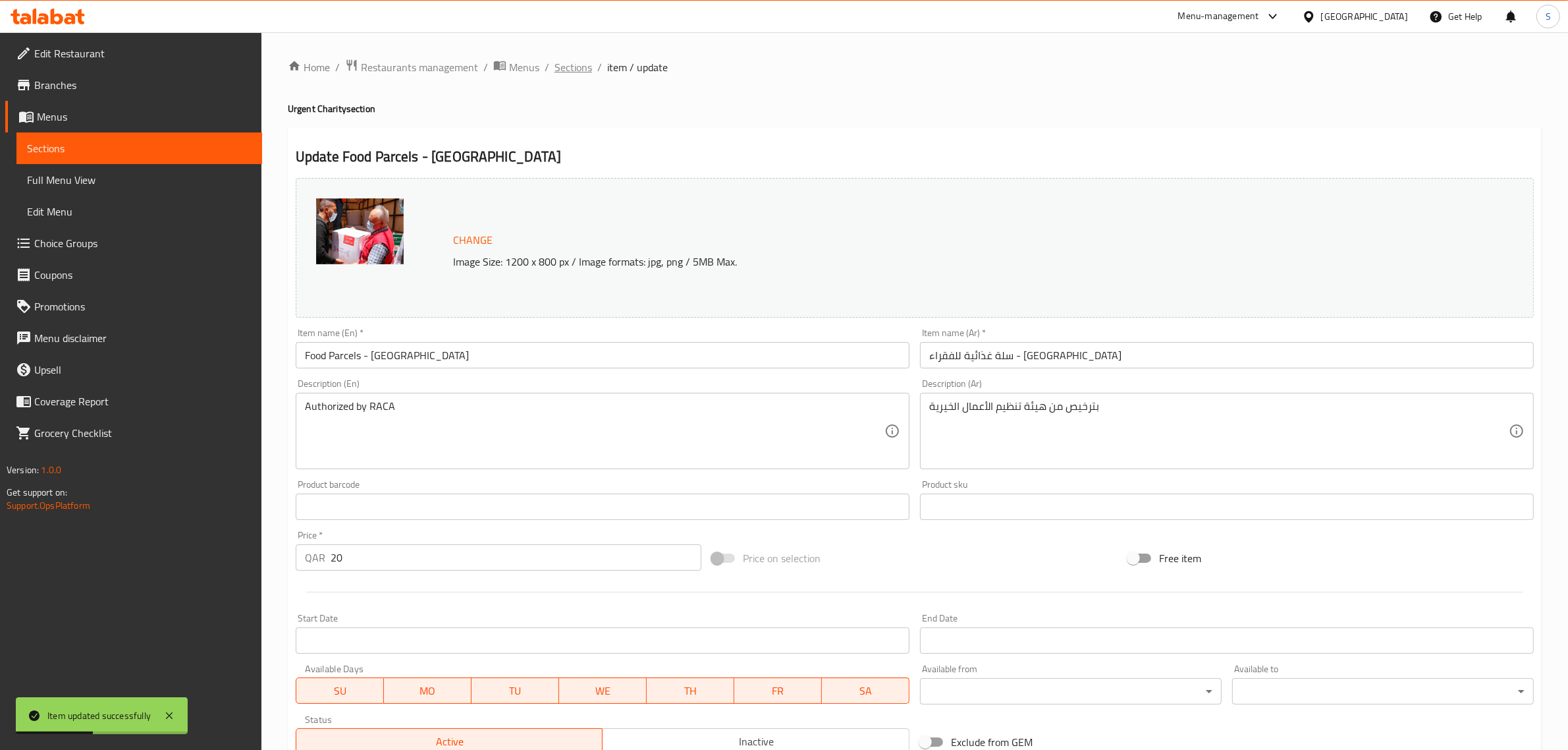
click at [555, 70] on span "Sections" at bounding box center [573, 67] width 37 height 16
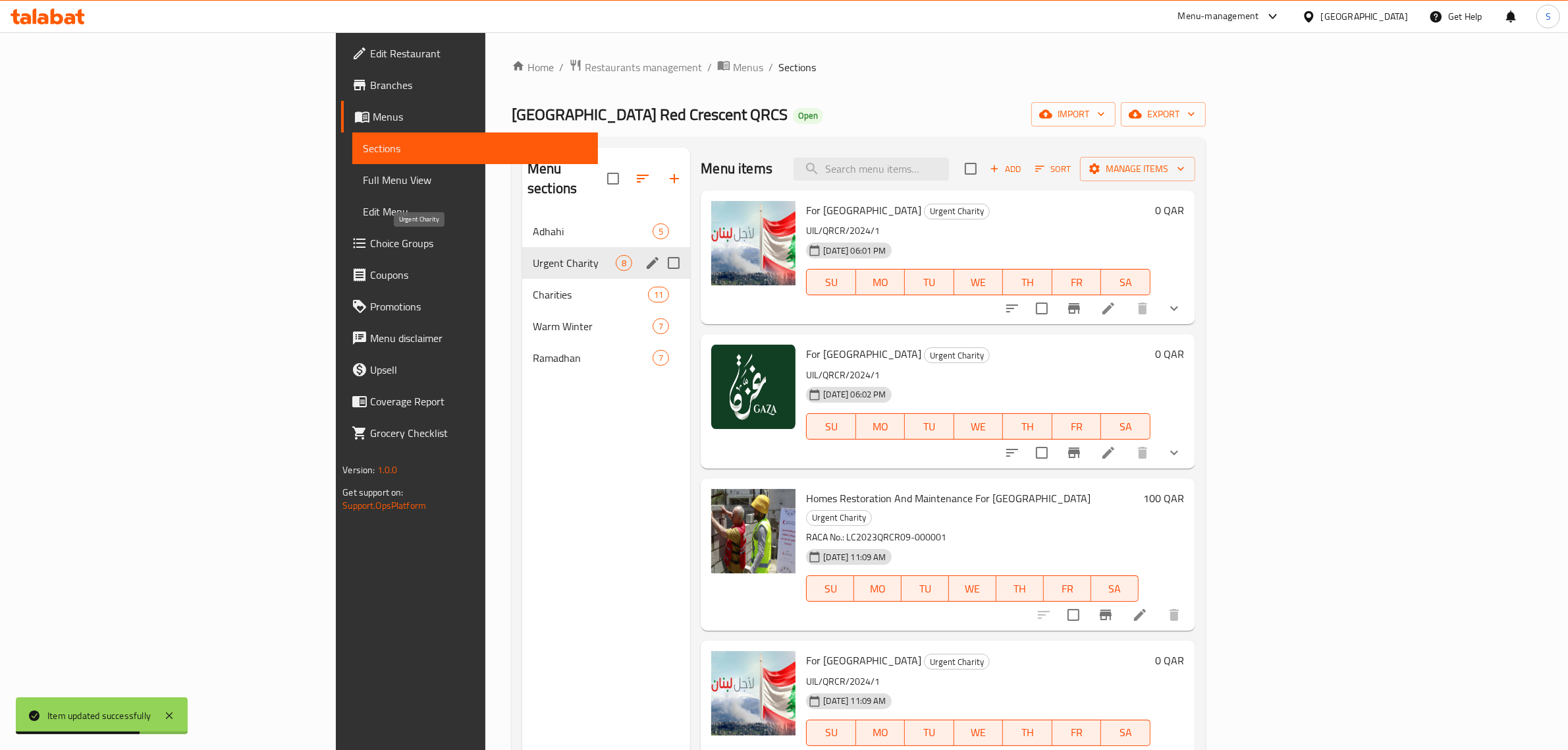
click at [533, 255] on span "Urgent Charity" at bounding box center [574, 263] width 83 height 16
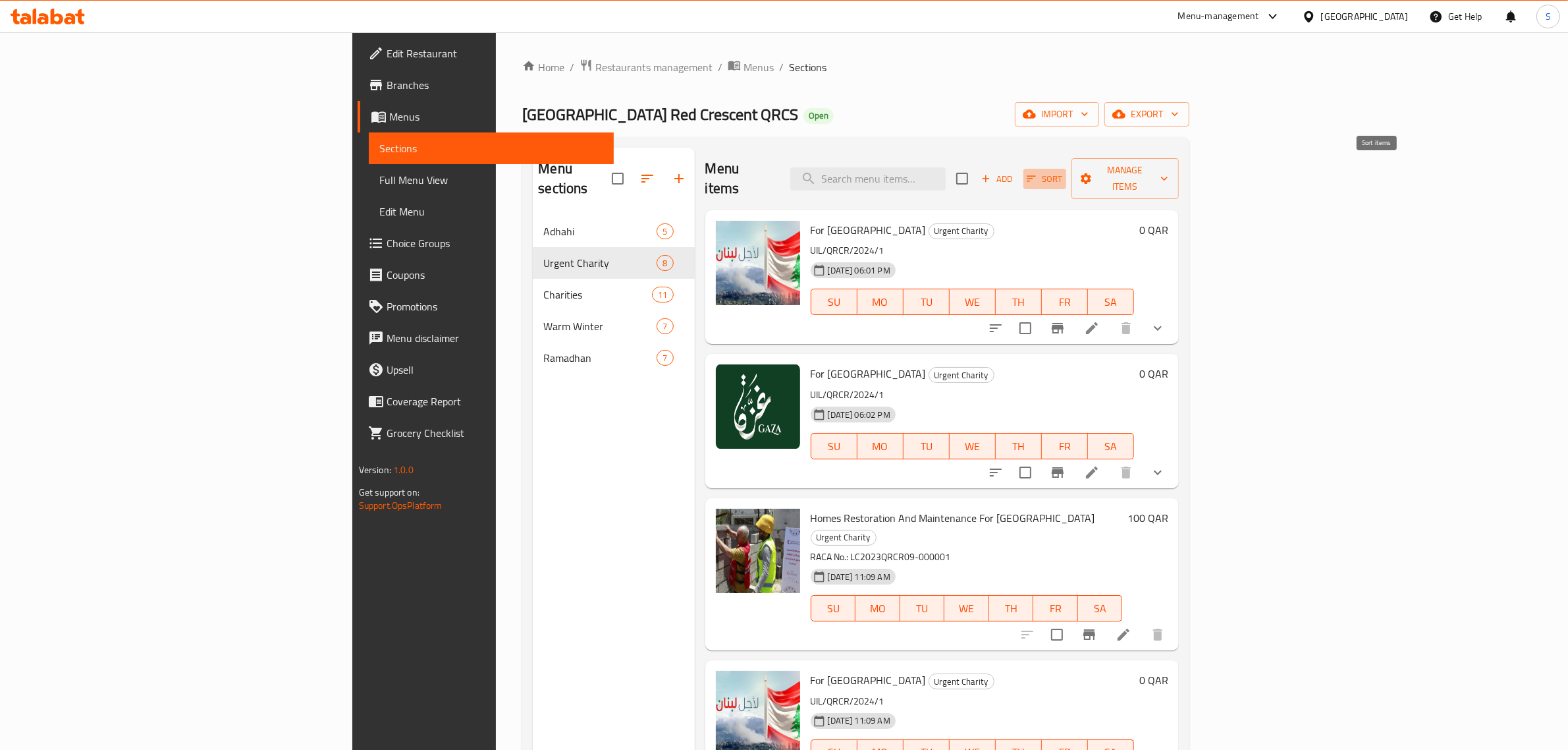
click at [1037, 172] on icon "button" at bounding box center [1031, 178] width 12 height 12
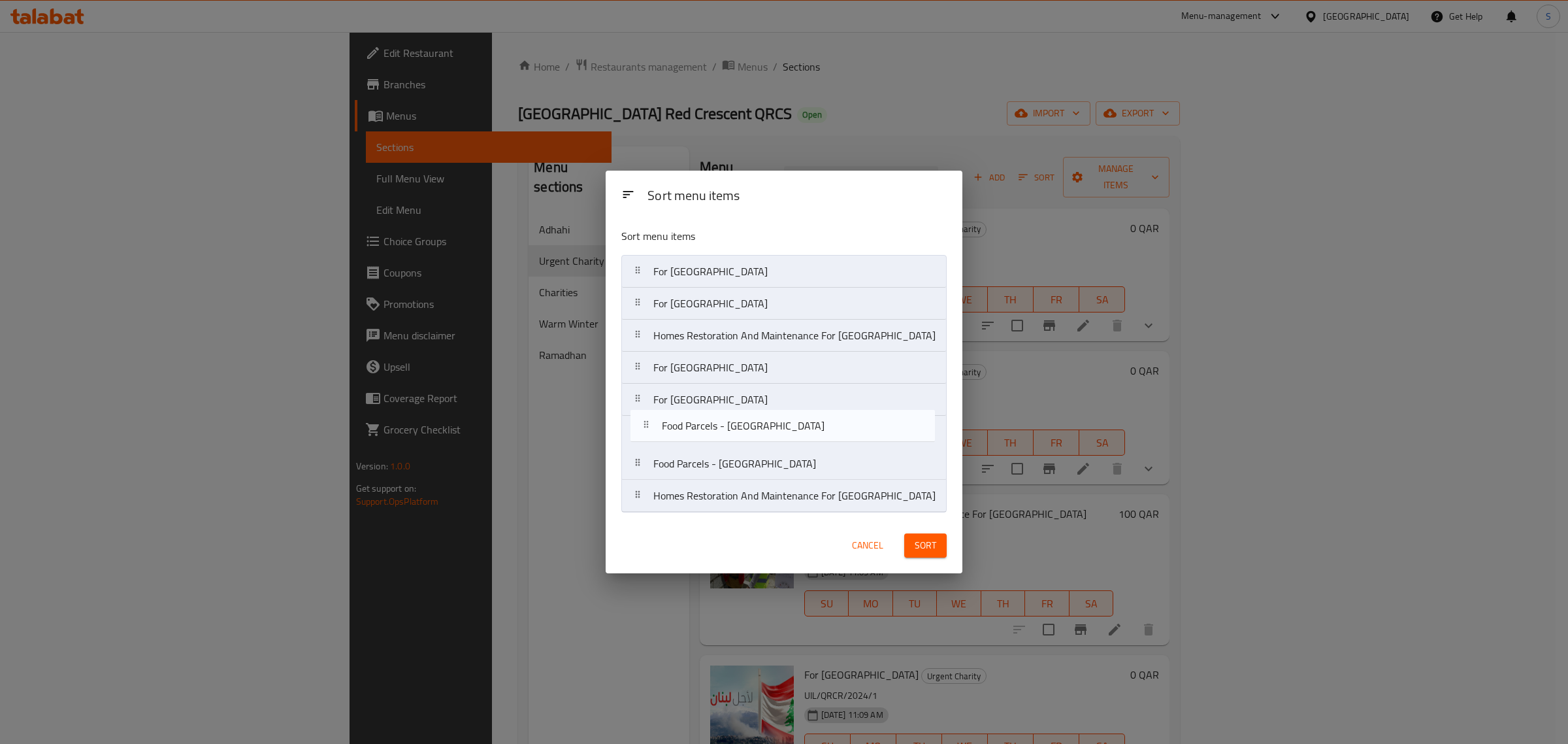
drag, startPoint x: 688, startPoint y: 505, endPoint x: 689, endPoint y: 429, distance: 76.0
click at [689, 429] on nav "For Lebanon For Palestine Homes Restoration And Maintenance For Gaza For Lebano…" at bounding box center [784, 383] width 325 height 257
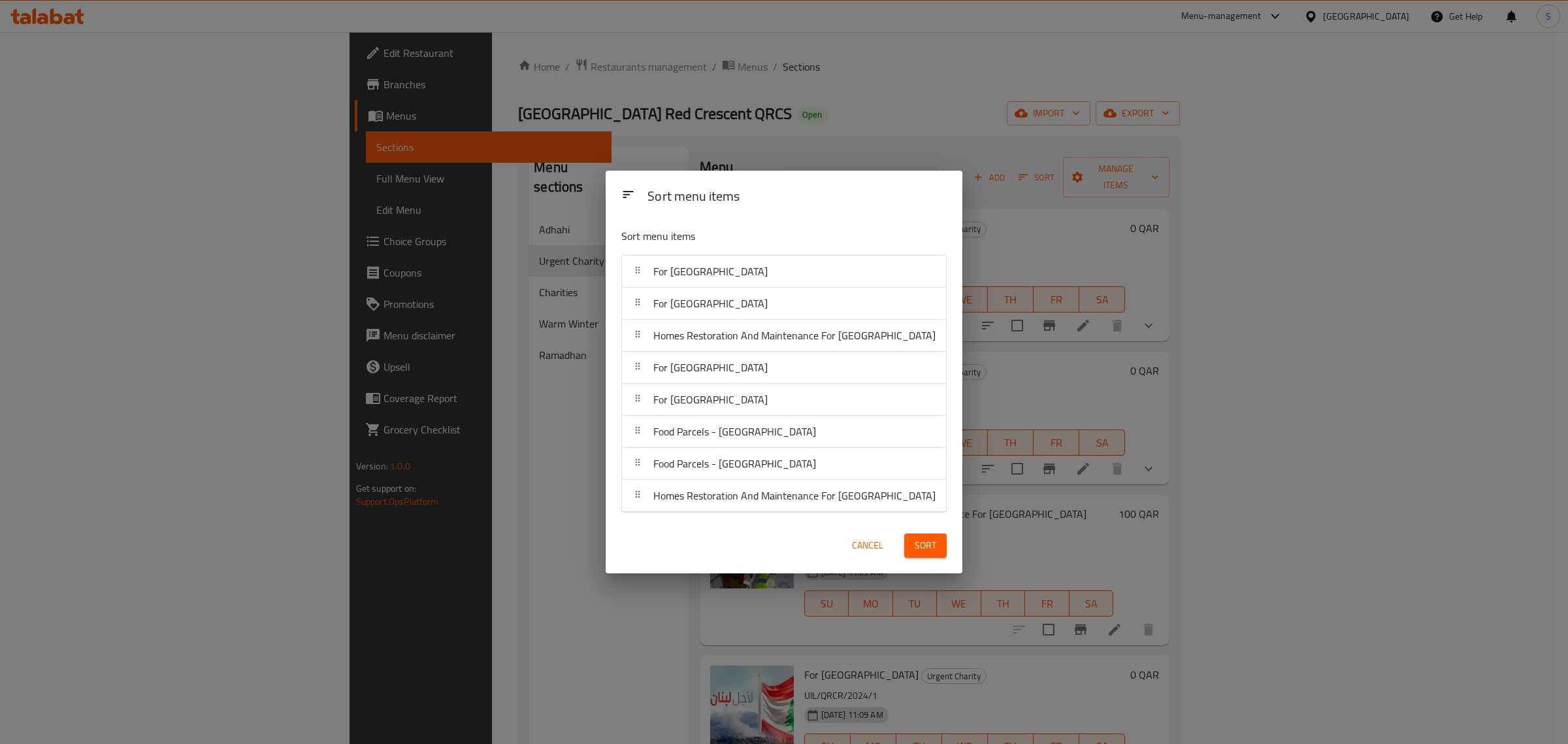
click at [920, 543] on span "Sort" at bounding box center [926, 545] width 22 height 17
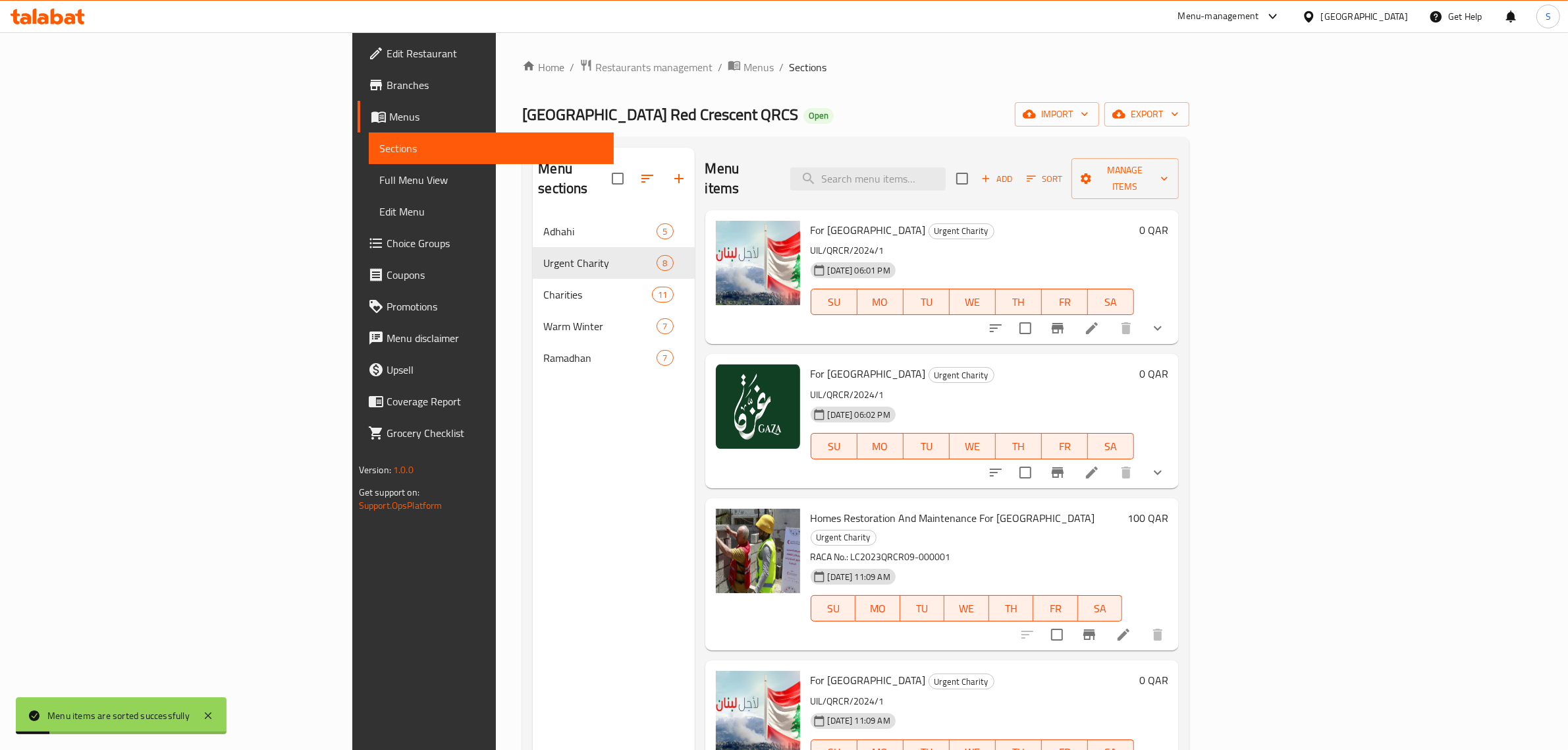
click at [537, 499] on div "Menu sections Adhahi 5 Urgent Charity 8 Charities 11 Warm Winter 7 Ramadhan 7" at bounding box center [613, 522] width 161 height 750
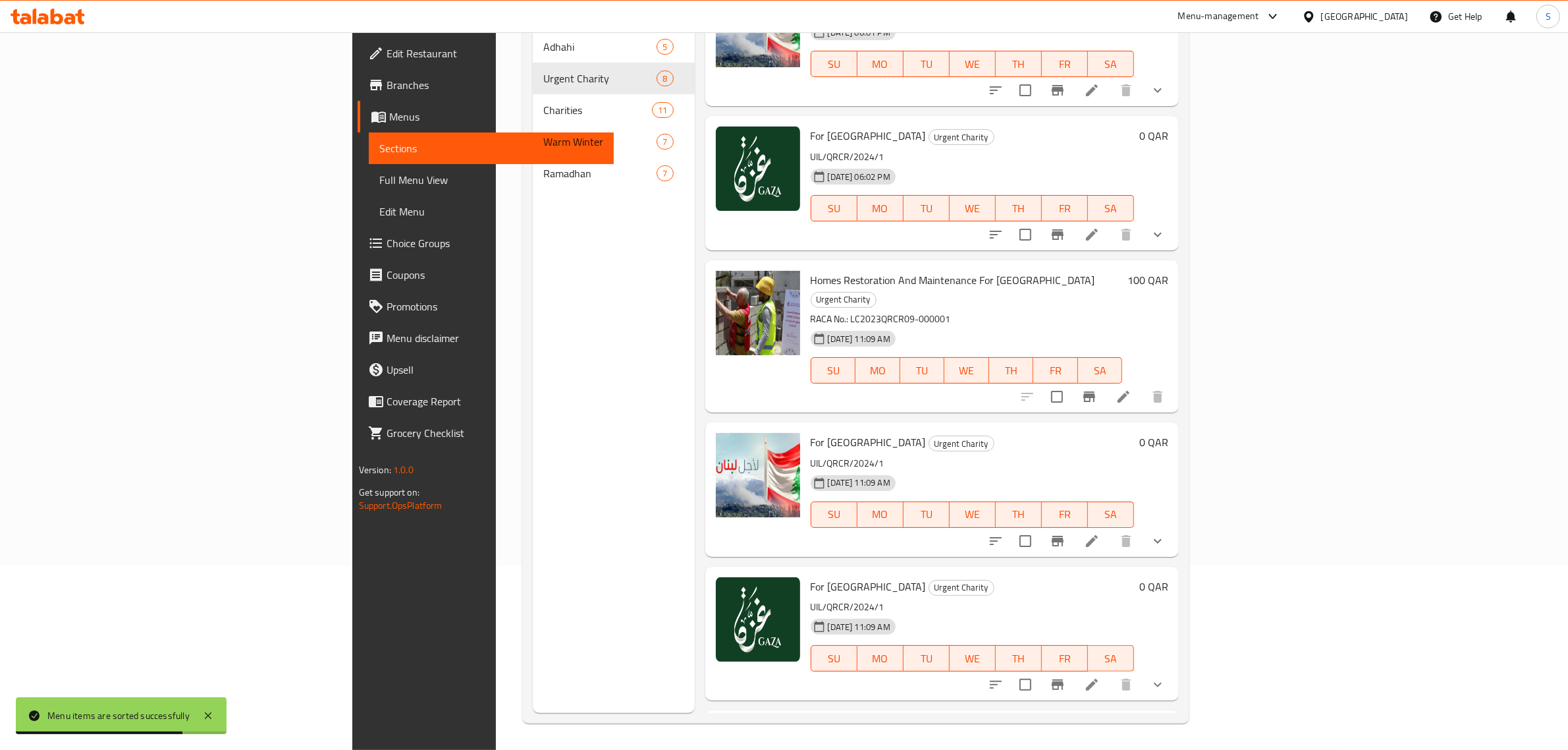
scroll to position [83, 0]
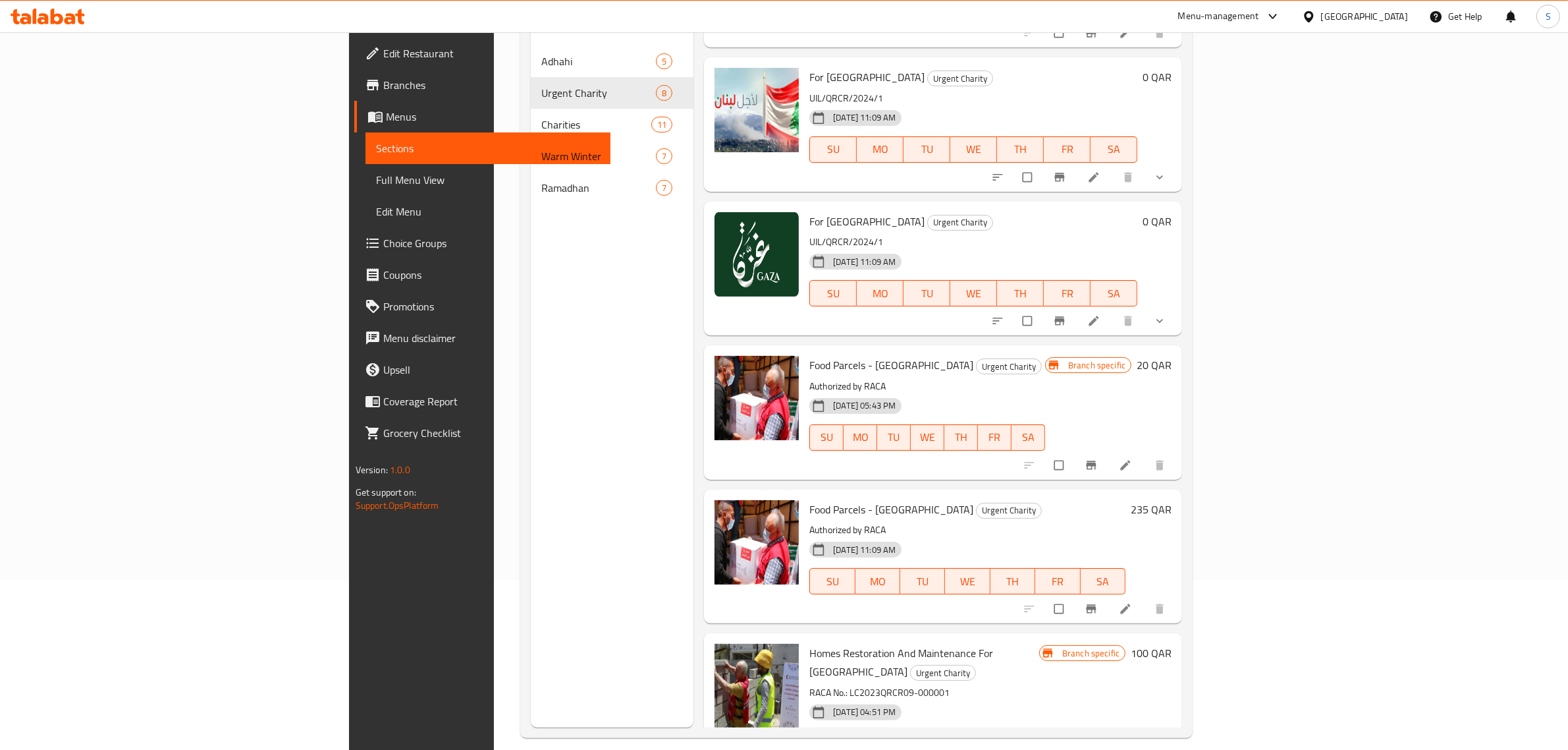
scroll to position [185, 0]
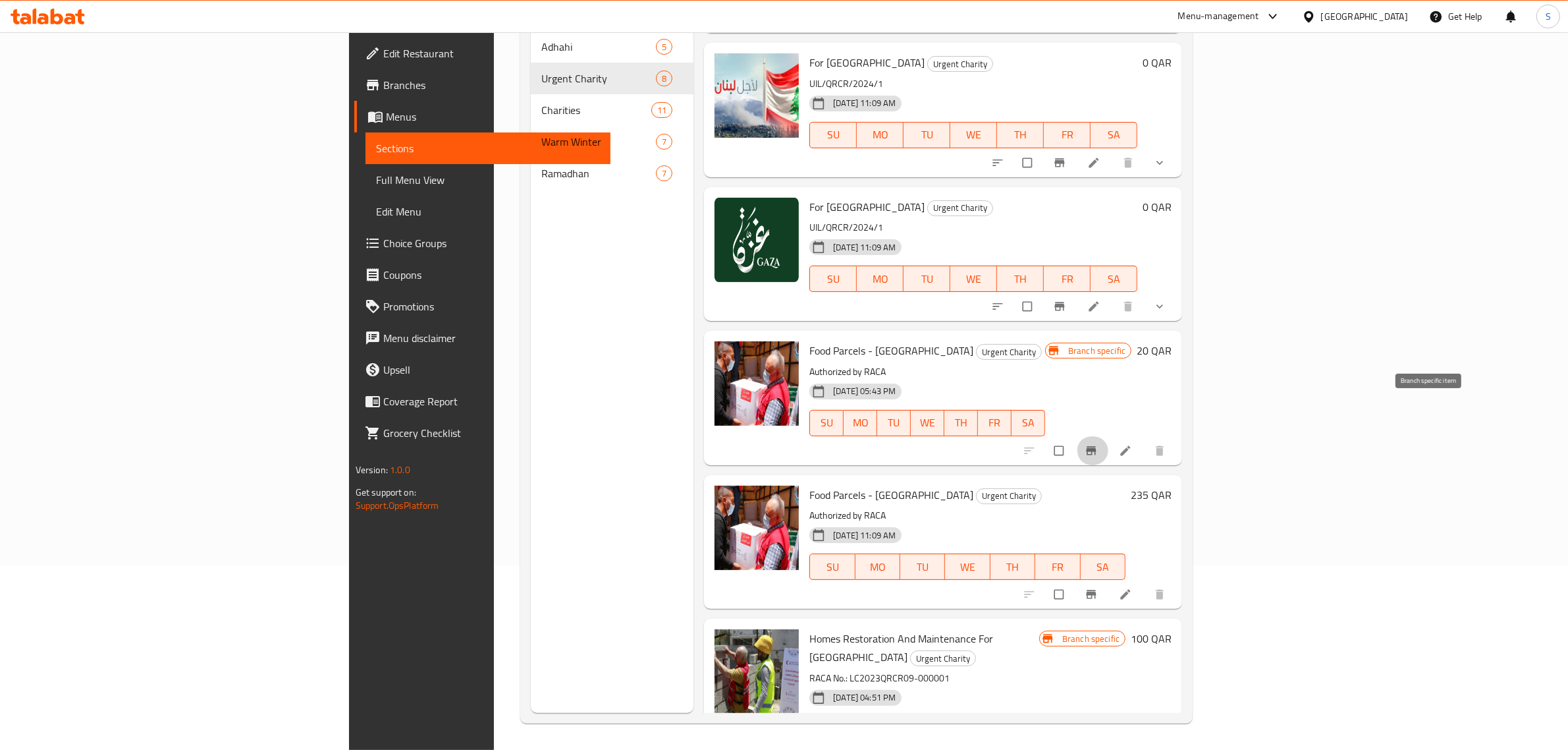
click at [1096, 446] on icon "Branch-specific-item" at bounding box center [1091, 451] width 10 height 9
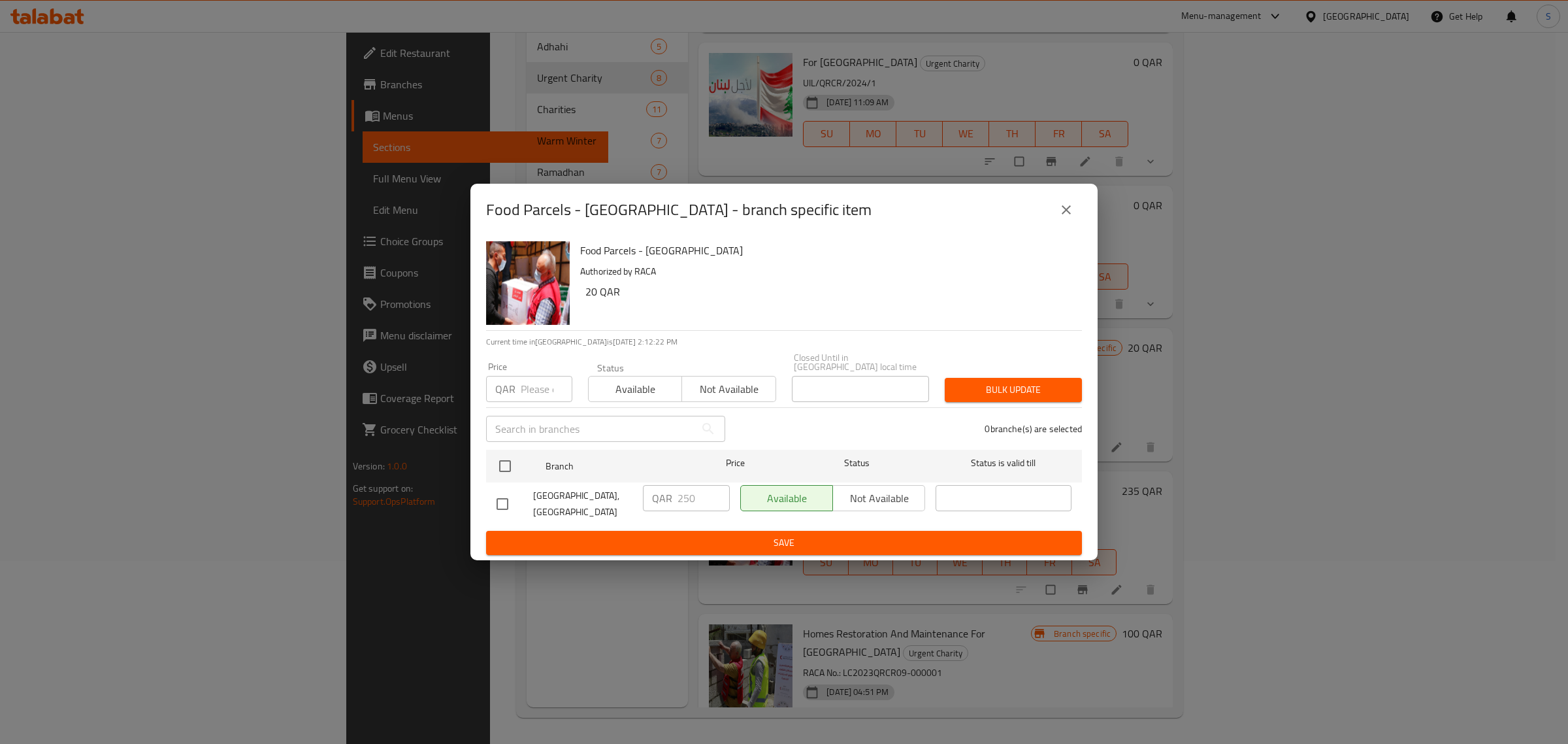
click at [501, 498] on input "checkbox" at bounding box center [503, 504] width 28 height 28
checkbox input "true"
drag, startPoint x: 699, startPoint y: 498, endPoint x: 668, endPoint y: 494, distance: 31.3
click at [668, 494] on div "QAR 250 ​" at bounding box center [687, 498] width 87 height 26
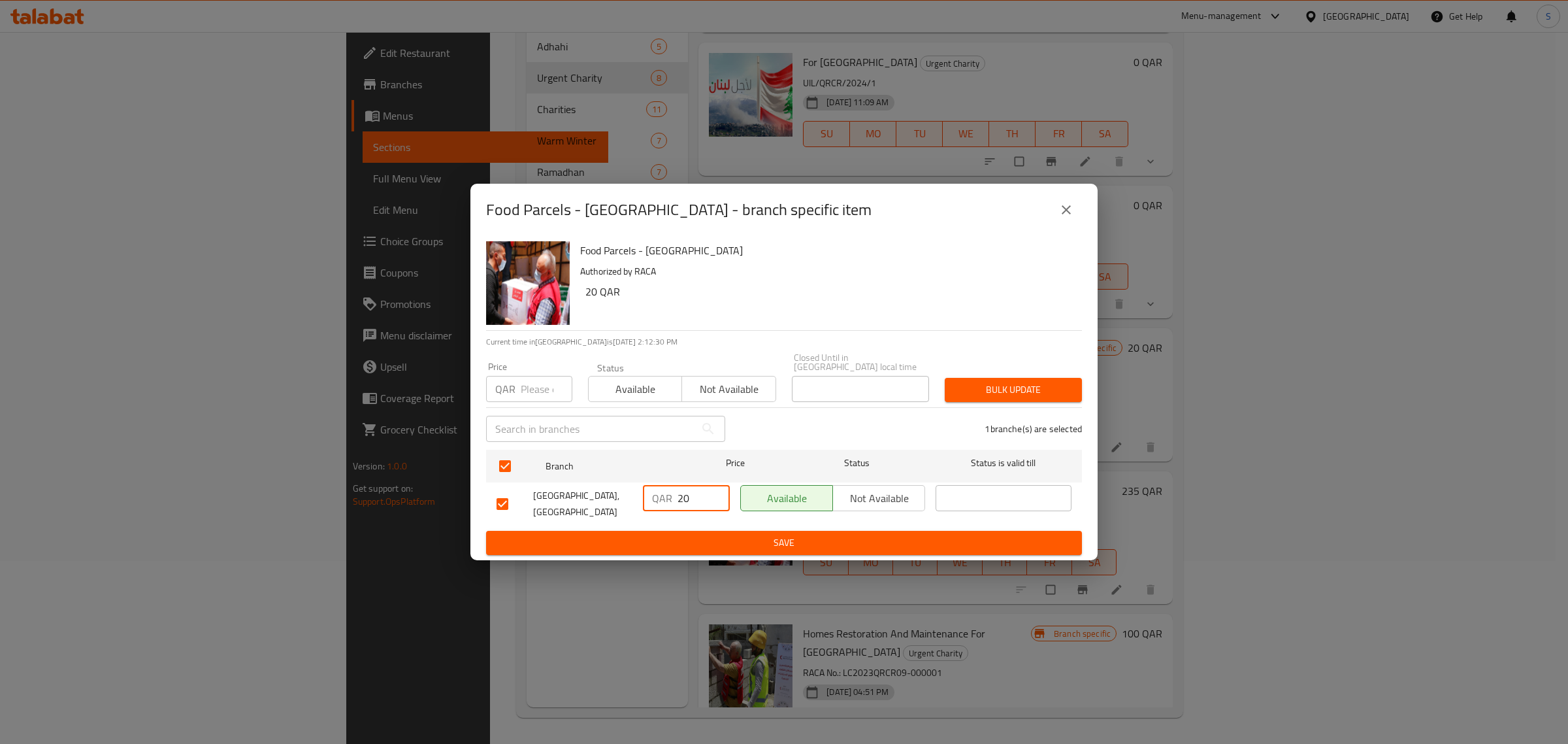
type input "20"
click at [764, 535] on span "Save" at bounding box center [784, 543] width 575 height 17
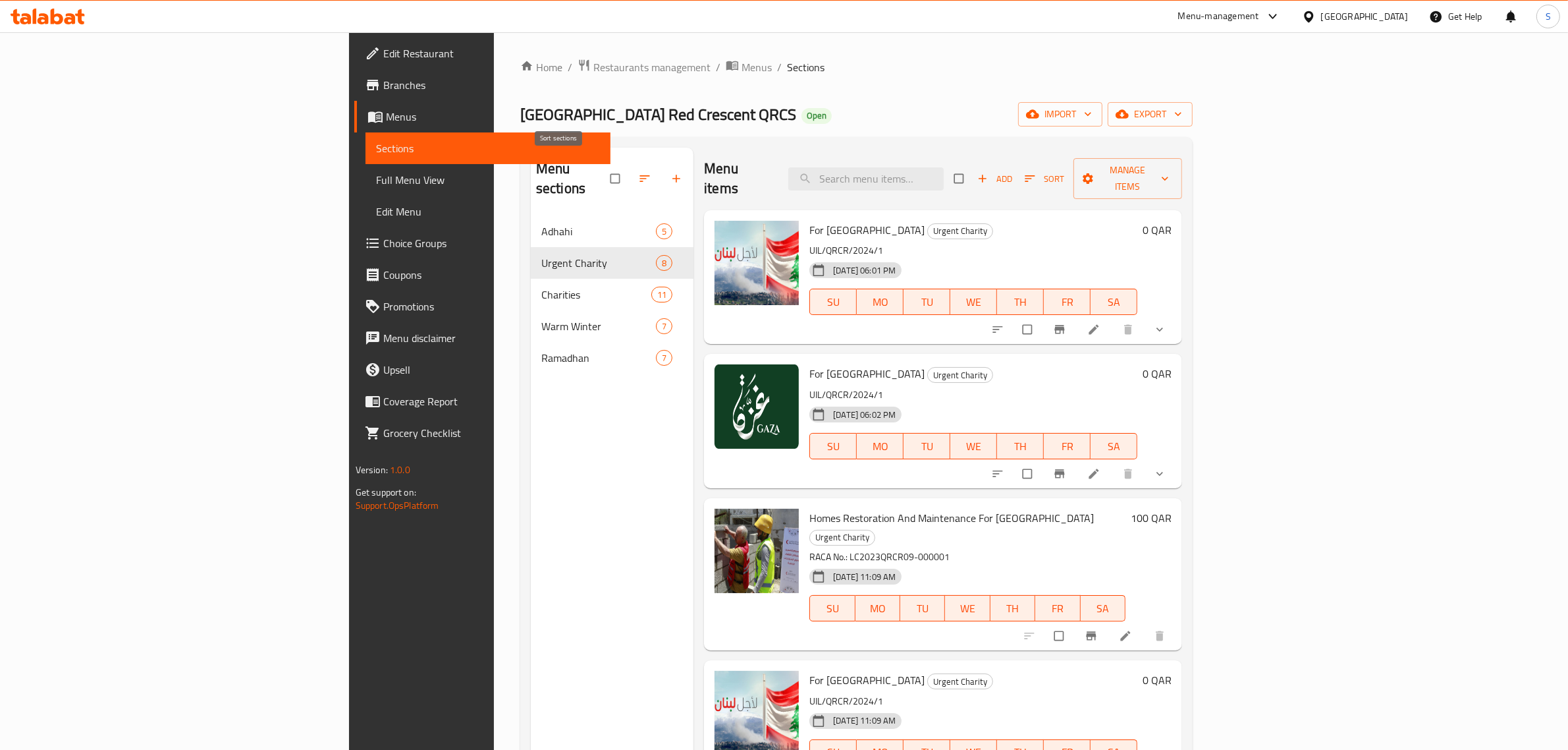
click at [630, 164] on button "button" at bounding box center [645, 179] width 31 height 29
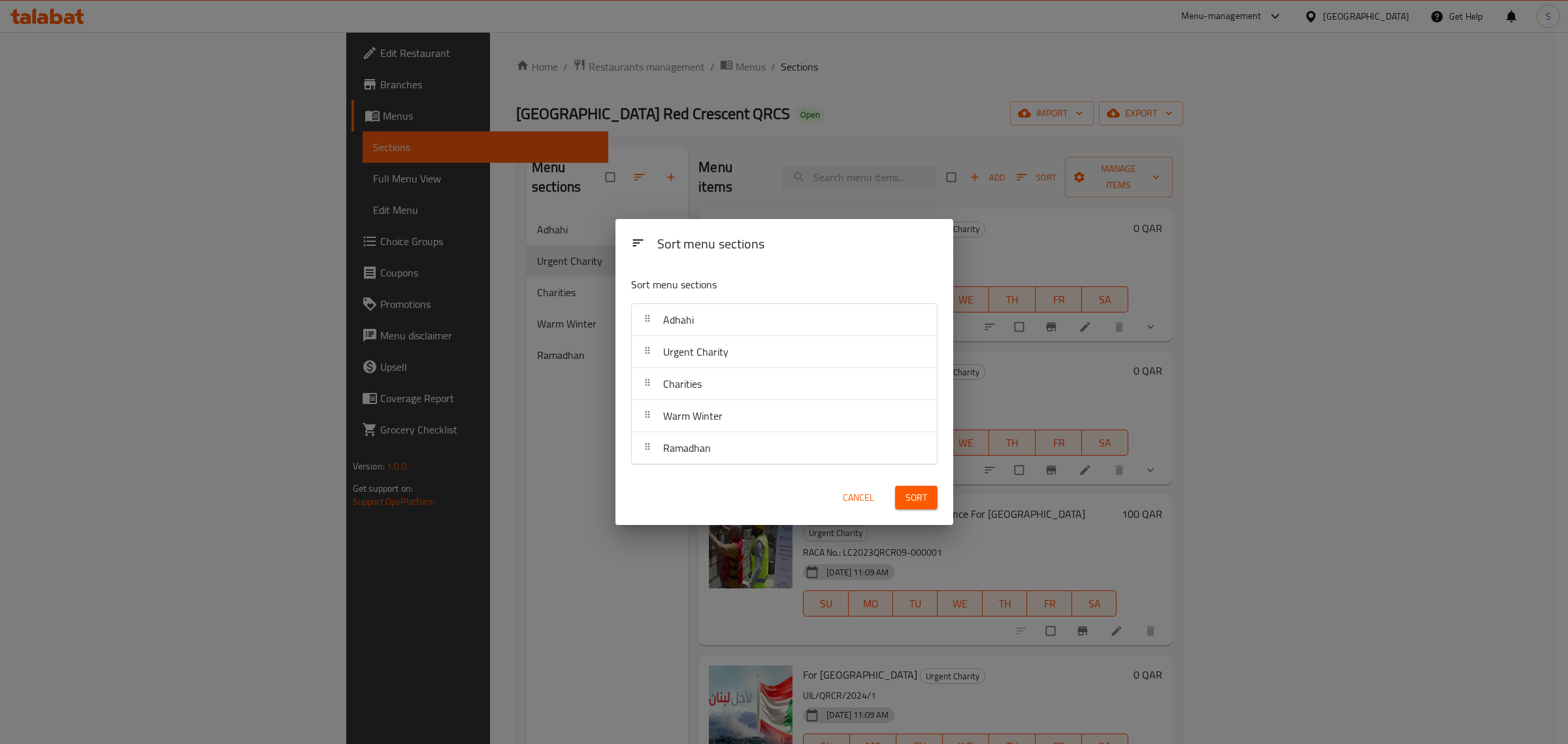
click at [699, 354] on span "Urgent Charity" at bounding box center [696, 351] width 65 height 20
click at [850, 498] on span "Cancel" at bounding box center [858, 498] width 31 height 17
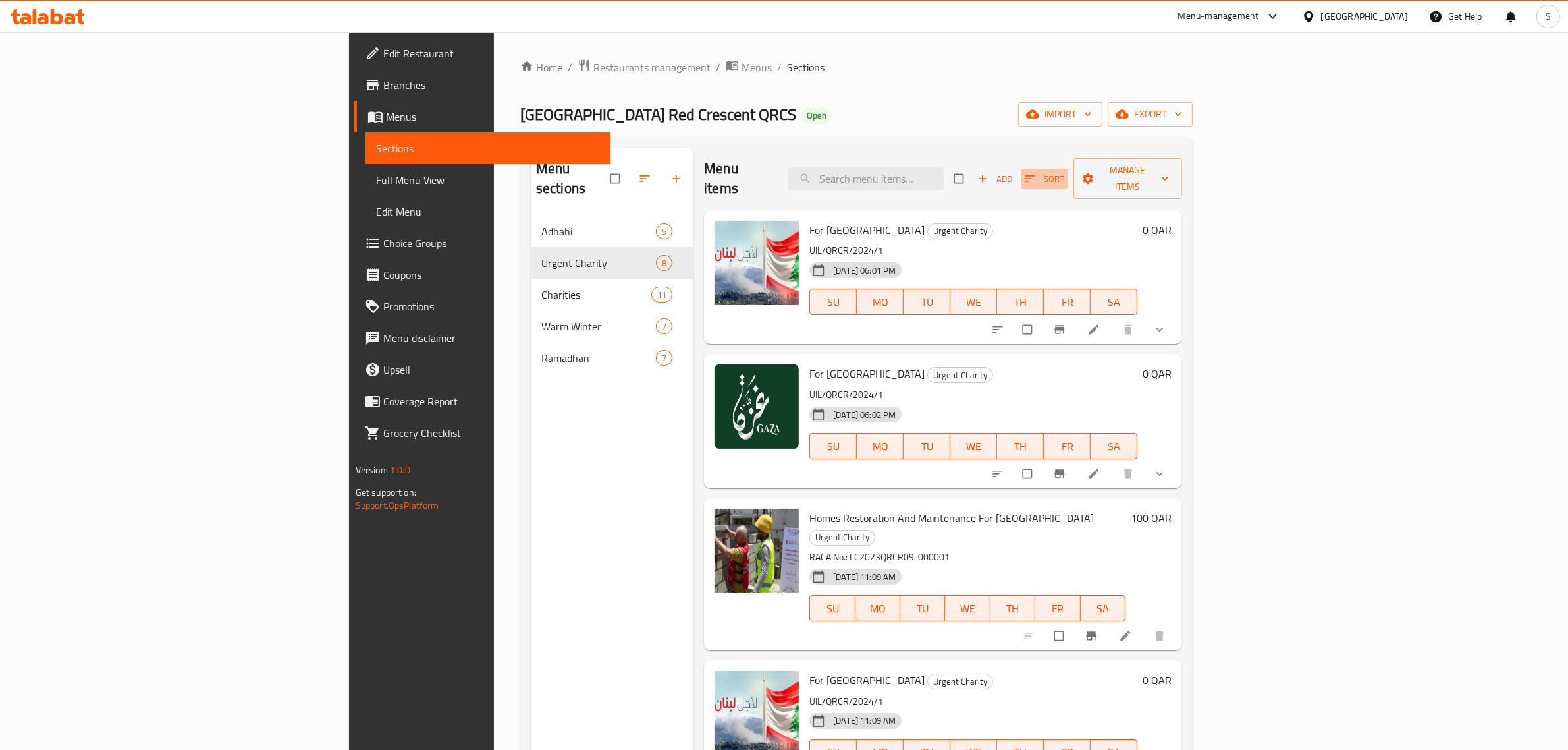
click at [1037, 172] on icon "button" at bounding box center [1030, 178] width 13 height 13
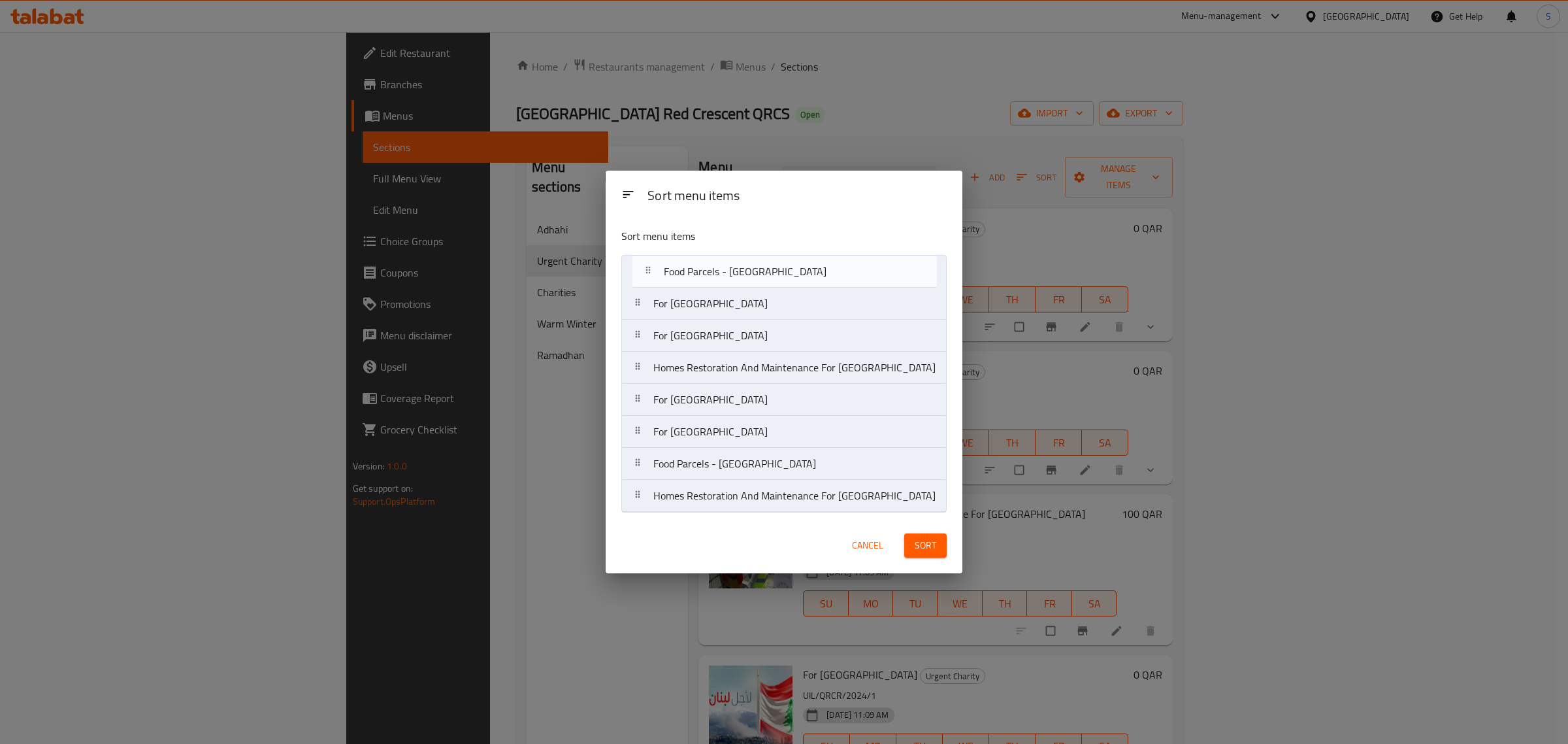
drag, startPoint x: 748, startPoint y: 439, endPoint x: 749, endPoint y: 269, distance: 170.0
click at [749, 269] on nav "For Lebanon For Palestine Homes Restoration And Maintenance For Gaza For Lebano…" at bounding box center [784, 383] width 325 height 257
drag, startPoint x: 730, startPoint y: 472, endPoint x: 746, endPoint y: 309, distance: 163.8
click at [746, 309] on nav "Food Parcels - Gaza For Lebanon For Palestine Homes Restoration And Maintenance…" at bounding box center [784, 383] width 325 height 257
drag, startPoint x: 725, startPoint y: 410, endPoint x: 727, endPoint y: 344, distance: 66.0
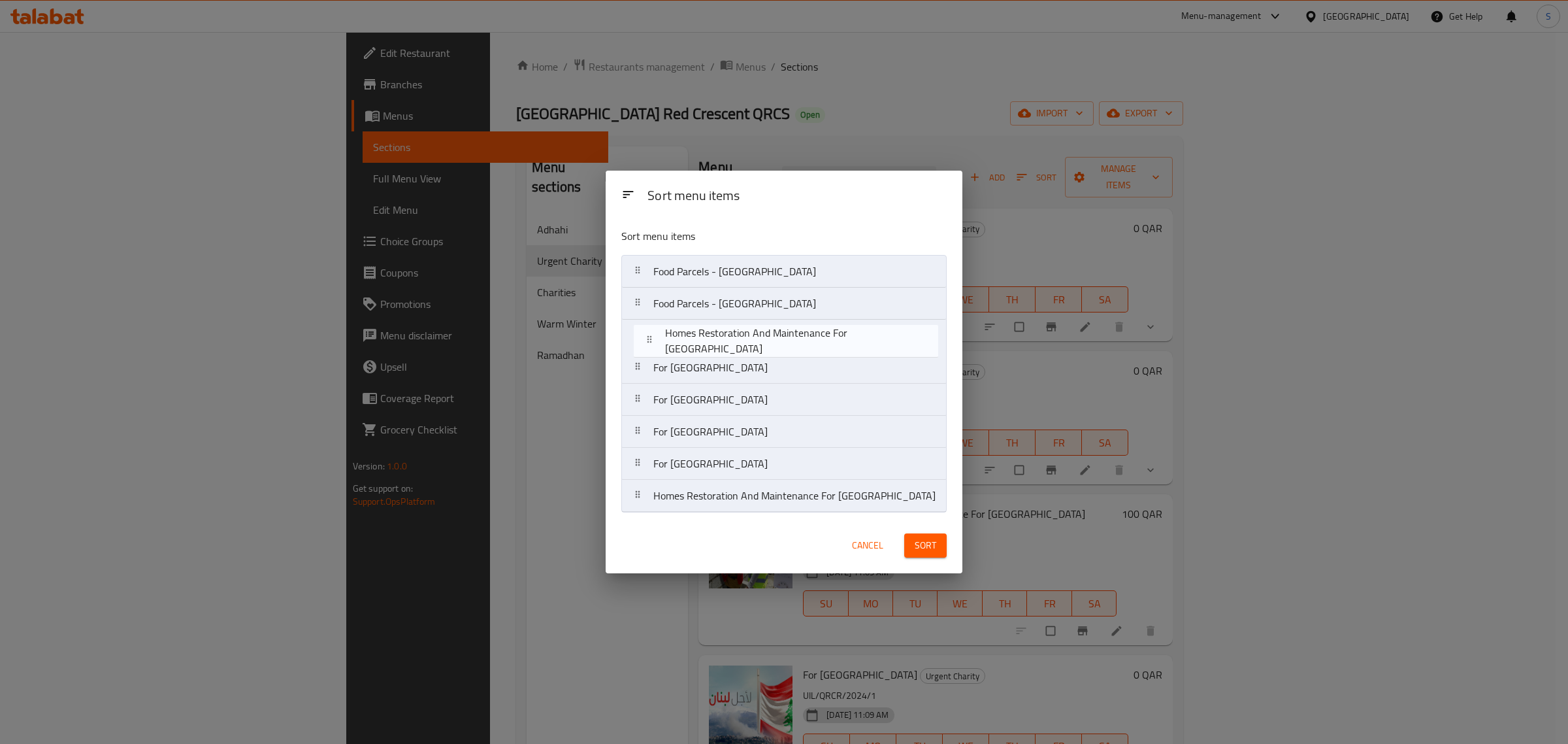
click at [727, 344] on nav "Food Parcels - Gaza Food Parcels - Gaza For Lebanon For Palestine Homes Restora…" at bounding box center [784, 383] width 325 height 257
drag, startPoint x: 720, startPoint y: 406, endPoint x: 726, endPoint y: 366, distance: 40.4
click at [726, 366] on nav "Food Parcels - Gaza Food Parcels - Gaza Homes Restoration And Maintenance For G…" at bounding box center [784, 383] width 325 height 257
drag, startPoint x: 753, startPoint y: 498, endPoint x: 757, endPoint y: 361, distance: 137.1
click at [757, 361] on nav "Food Parcels - Gaza Food Parcels - Gaza Homes Restoration And Maintenance For G…" at bounding box center [784, 383] width 325 height 257
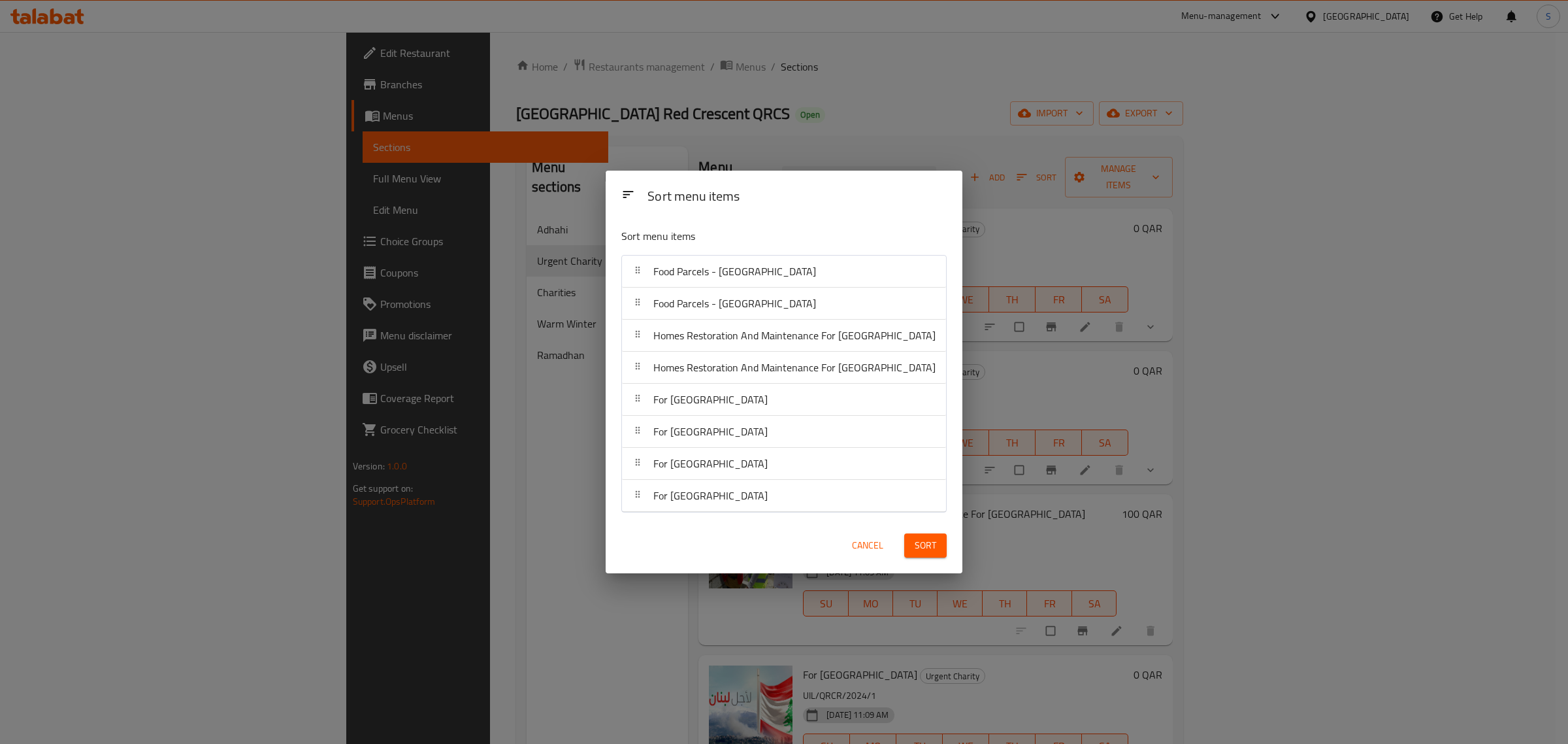
click at [915, 543] on span "Sort" at bounding box center [926, 545] width 22 height 17
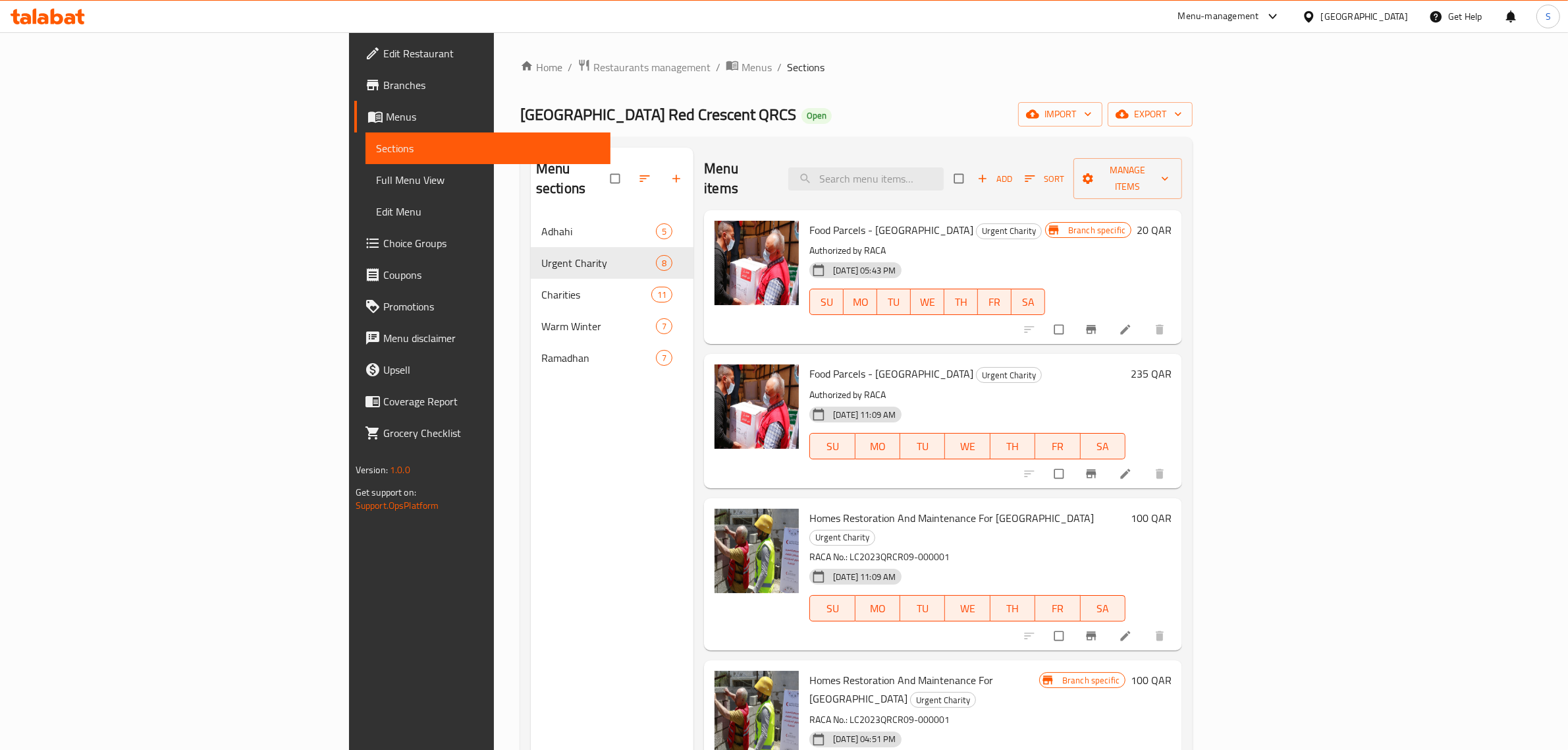
click at [531, 501] on div "Menu sections Adhahi 5 Urgent Charity 8 Charities 11 Warm Winter 7 Ramadhan 7" at bounding box center [612, 522] width 163 height 750
click at [53, 9] on icon at bounding box center [56, 17] width 12 height 16
